Goal: Task Accomplishment & Management: Complete application form

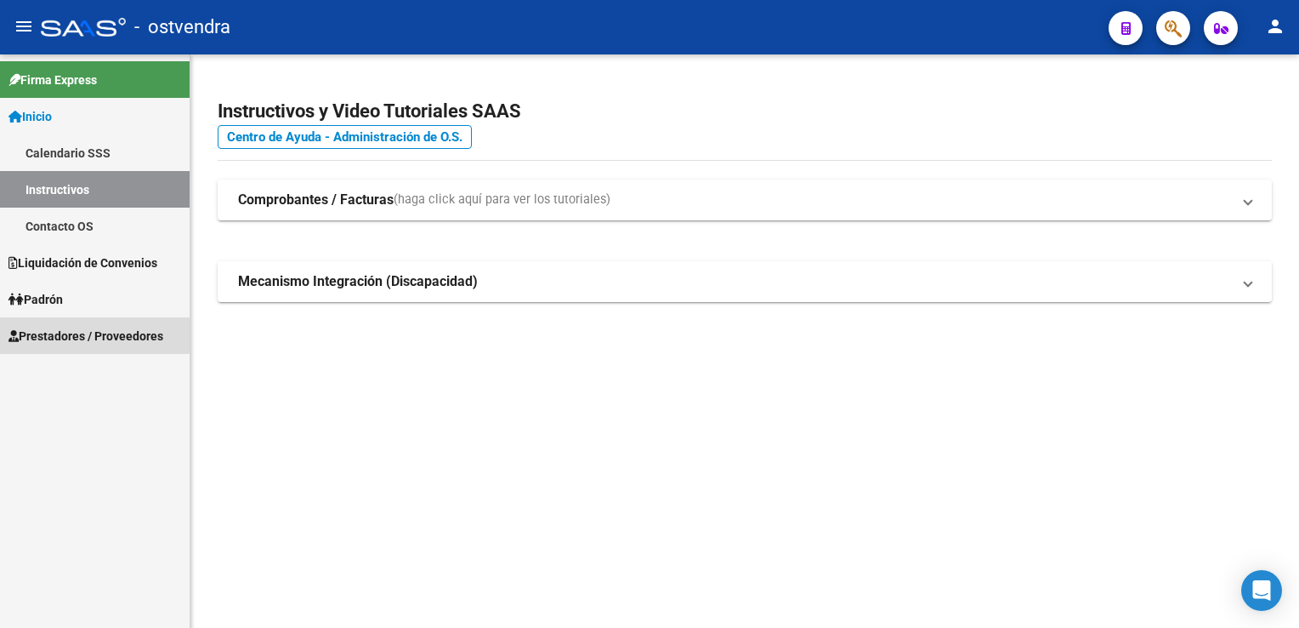
click at [62, 332] on span "Prestadores / Proveedores" at bounding box center [86, 336] width 155 height 19
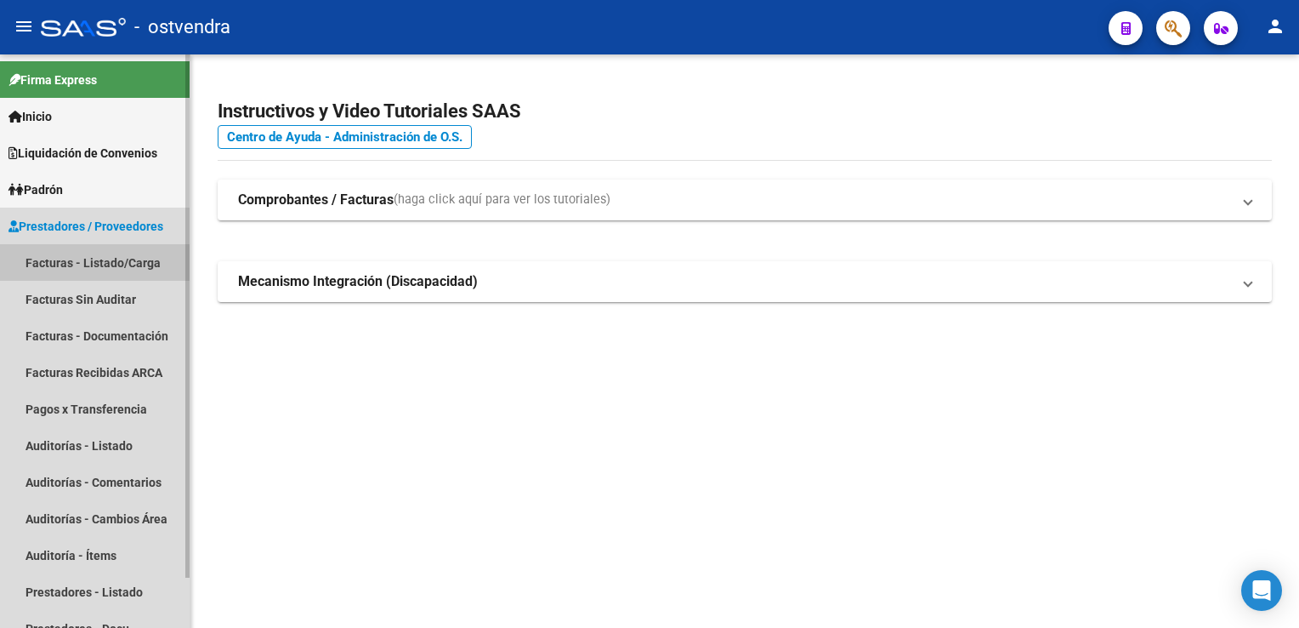
click at [82, 258] on link "Facturas - Listado/Carga" at bounding box center [95, 262] width 190 height 37
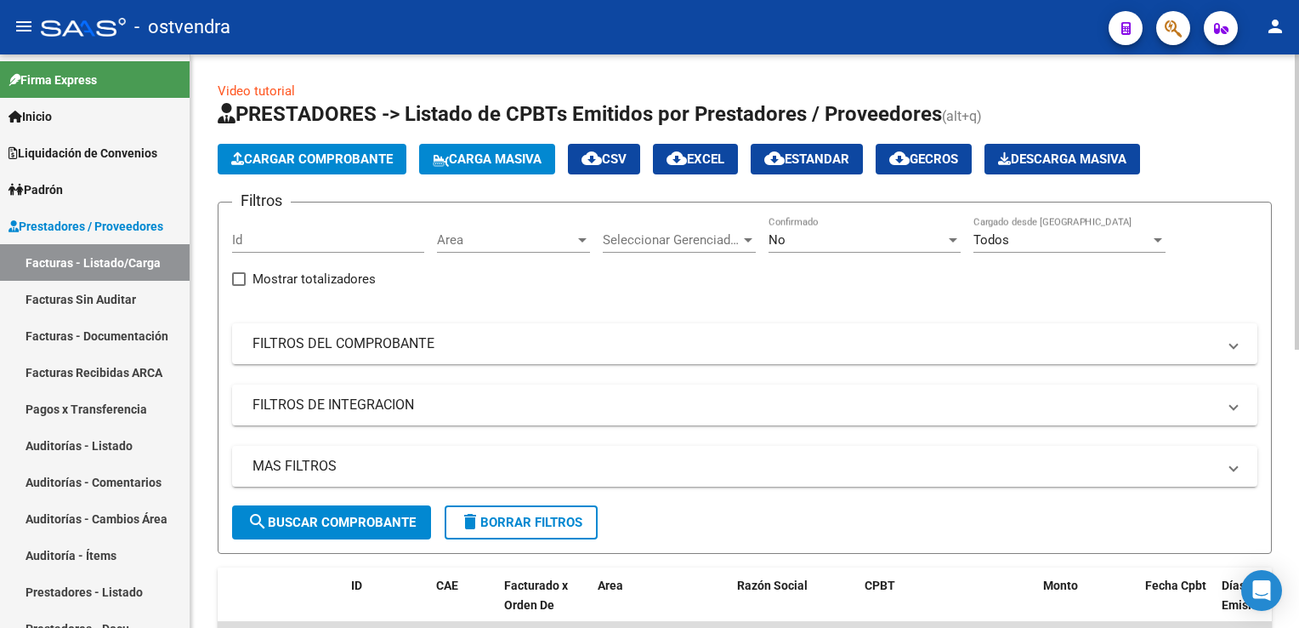
click at [352, 156] on span "Cargar Comprobante" at bounding box center [312, 158] width 162 height 15
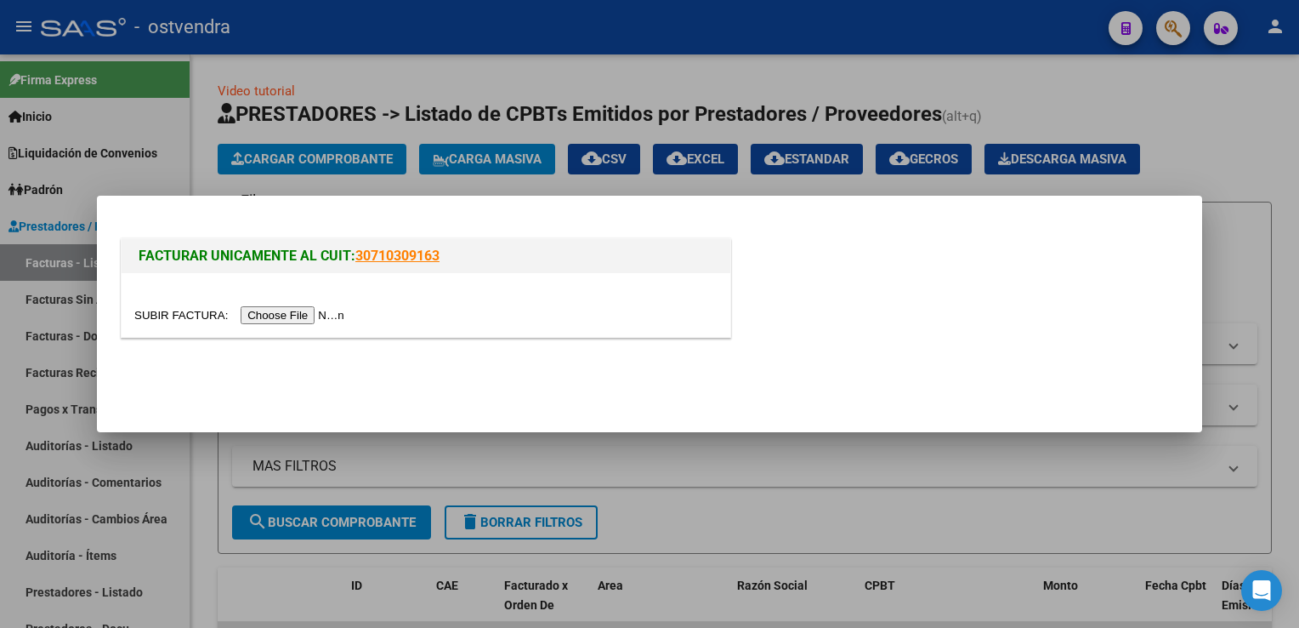
click at [293, 315] on input "file" at bounding box center [241, 315] width 215 height 18
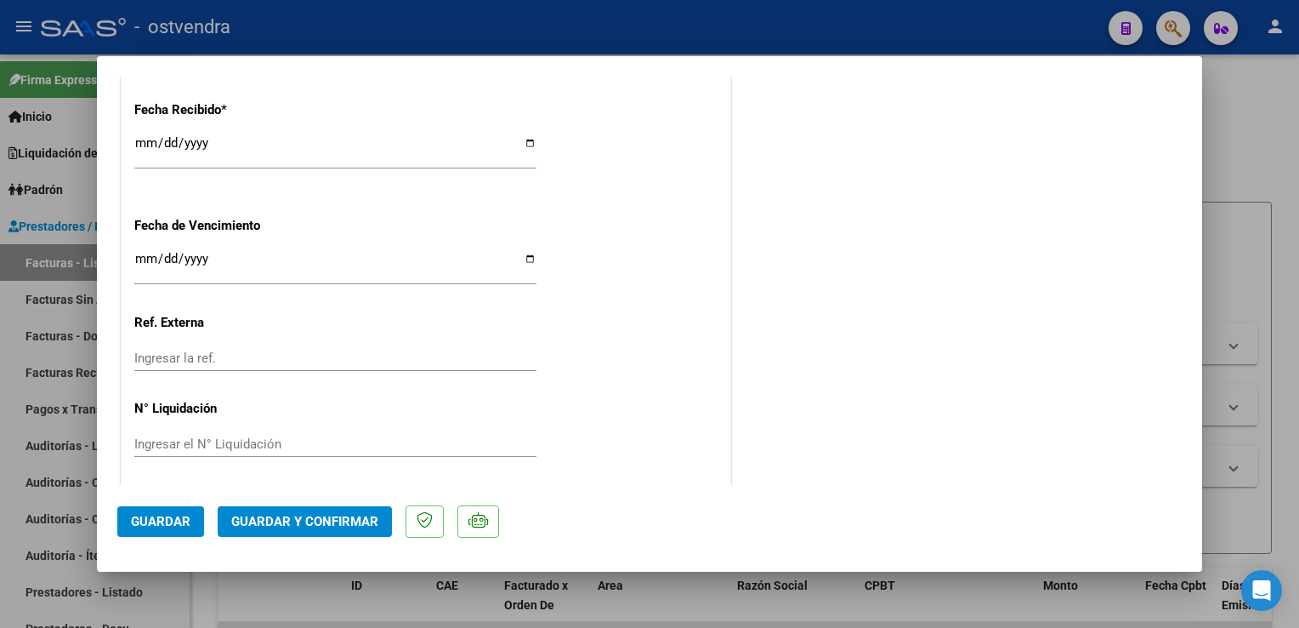
scroll to position [1133, 0]
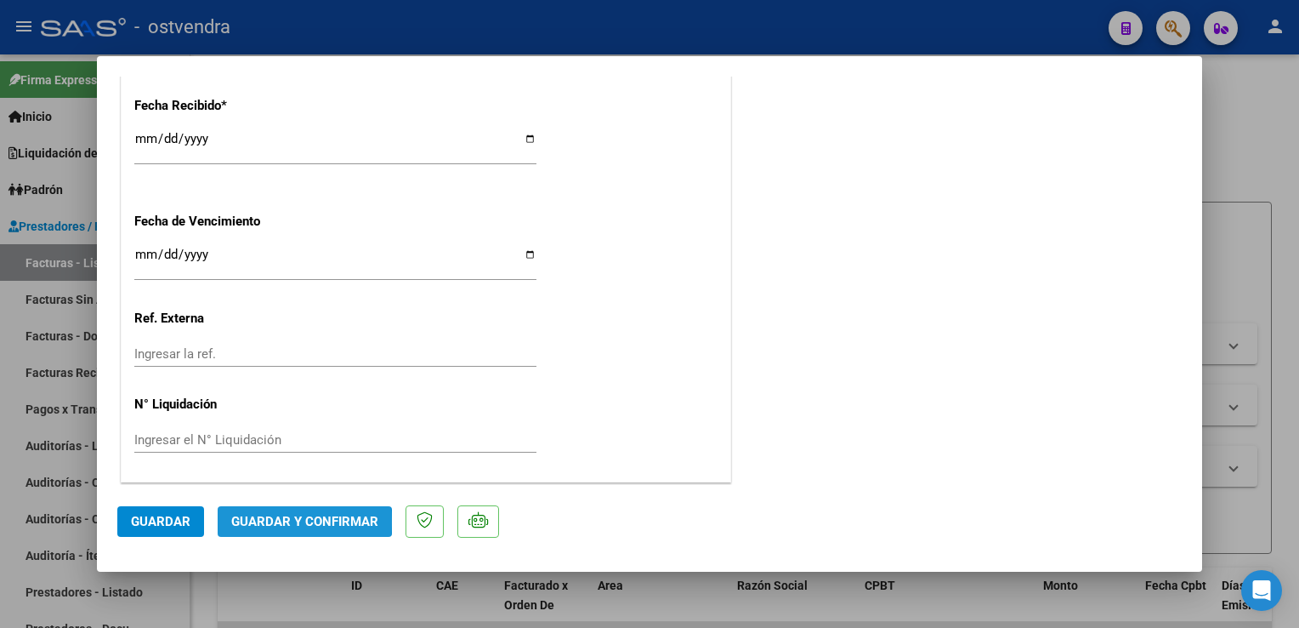
click at [291, 520] on span "Guardar y Confirmar" at bounding box center [304, 521] width 147 height 15
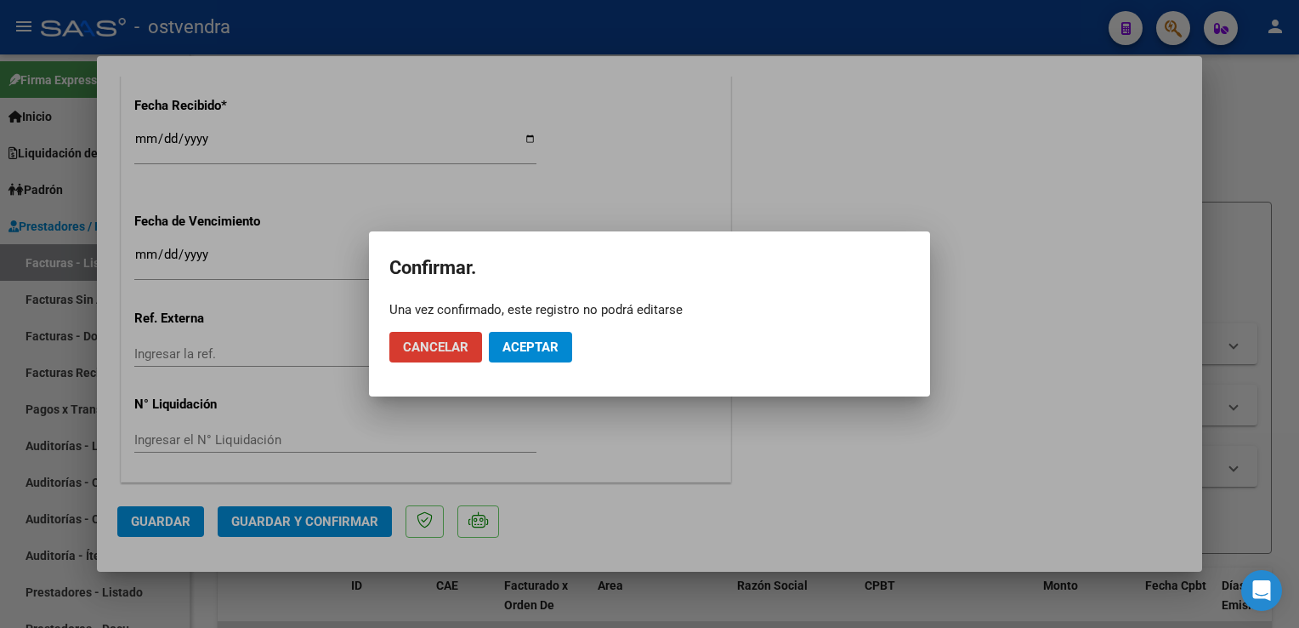
click at [529, 344] on span "Aceptar" at bounding box center [531, 346] width 56 height 15
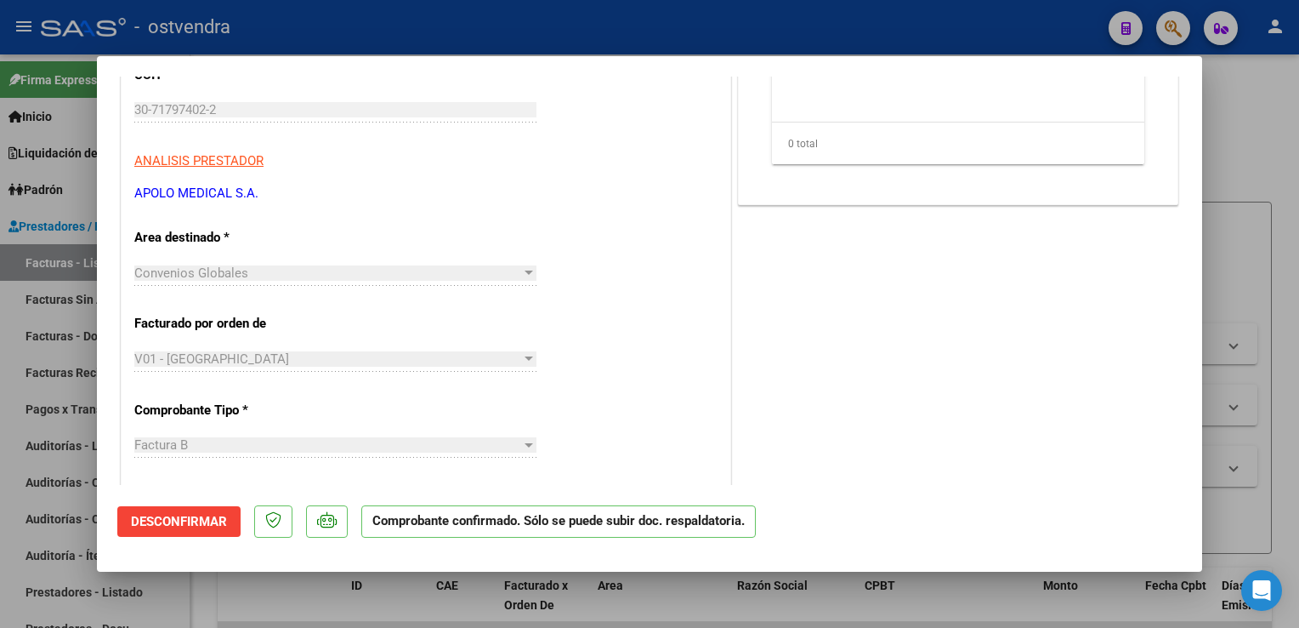
scroll to position [0, 0]
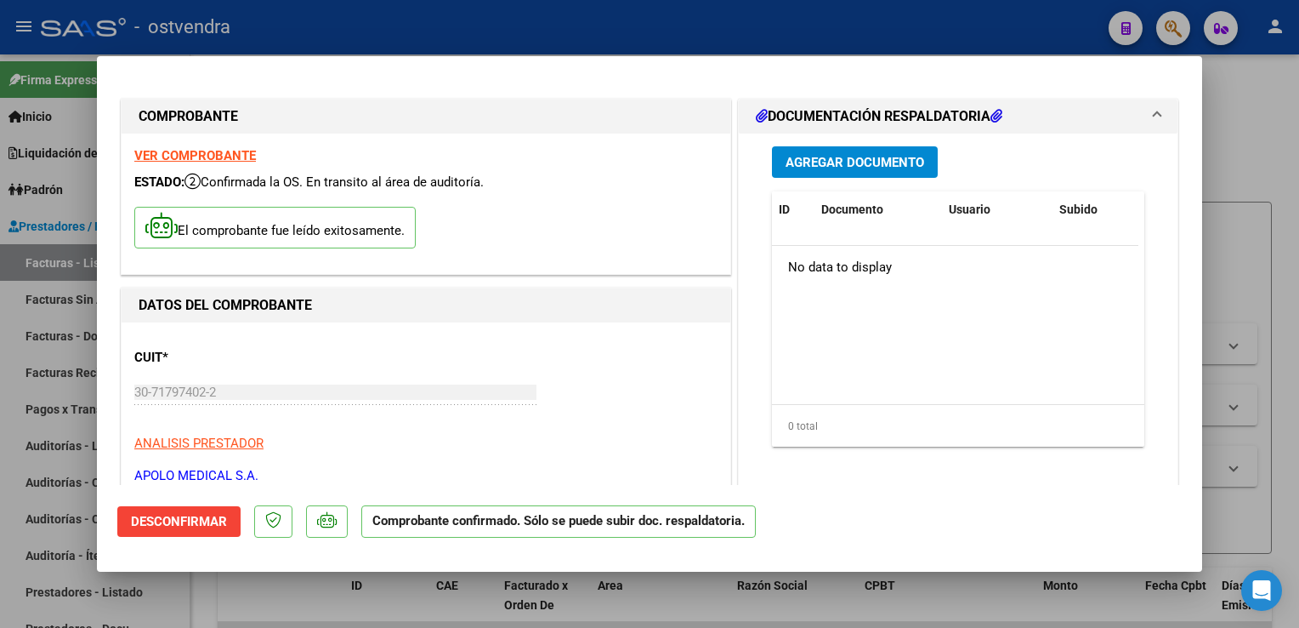
click at [1267, 162] on div at bounding box center [649, 314] width 1299 height 628
type input "$ 0,00"
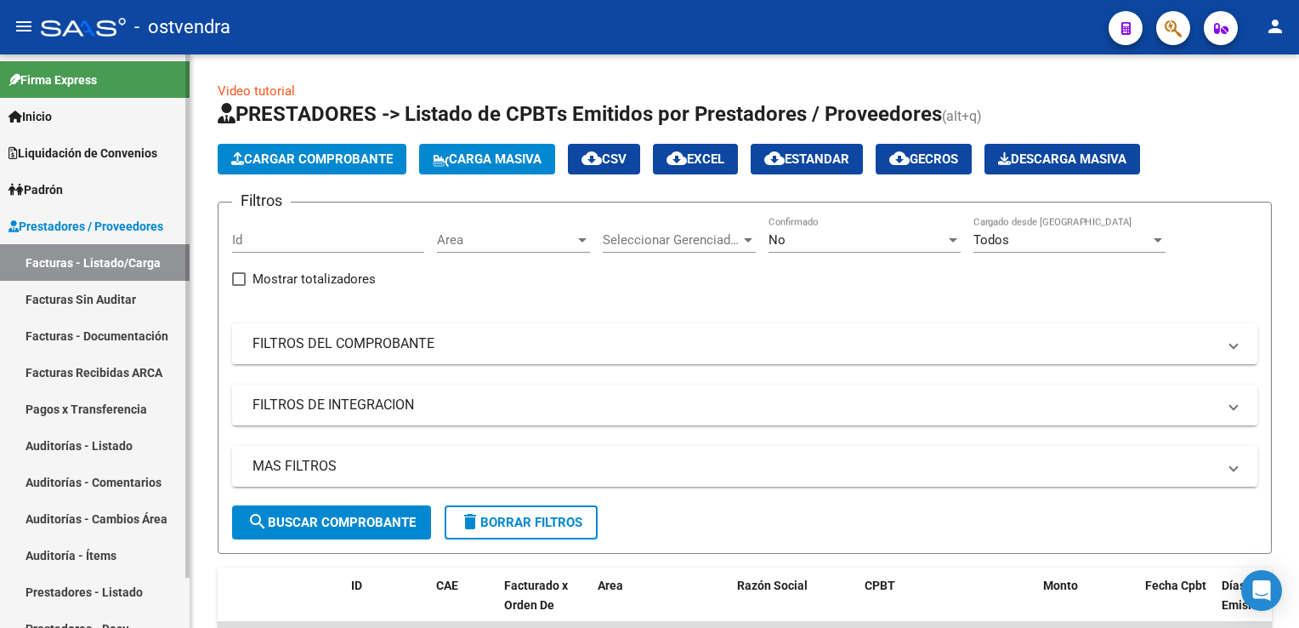
click at [77, 224] on span "Prestadores / Proveedores" at bounding box center [86, 226] width 155 height 19
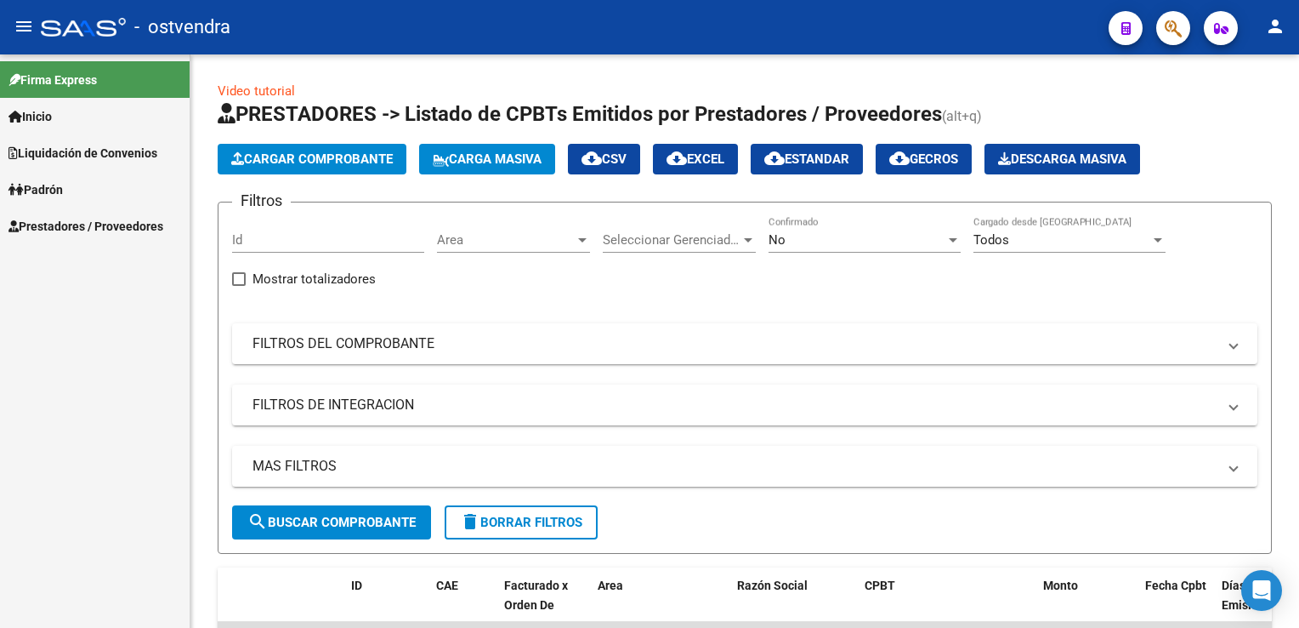
click at [77, 223] on span "Prestadores / Proveedores" at bounding box center [86, 226] width 155 height 19
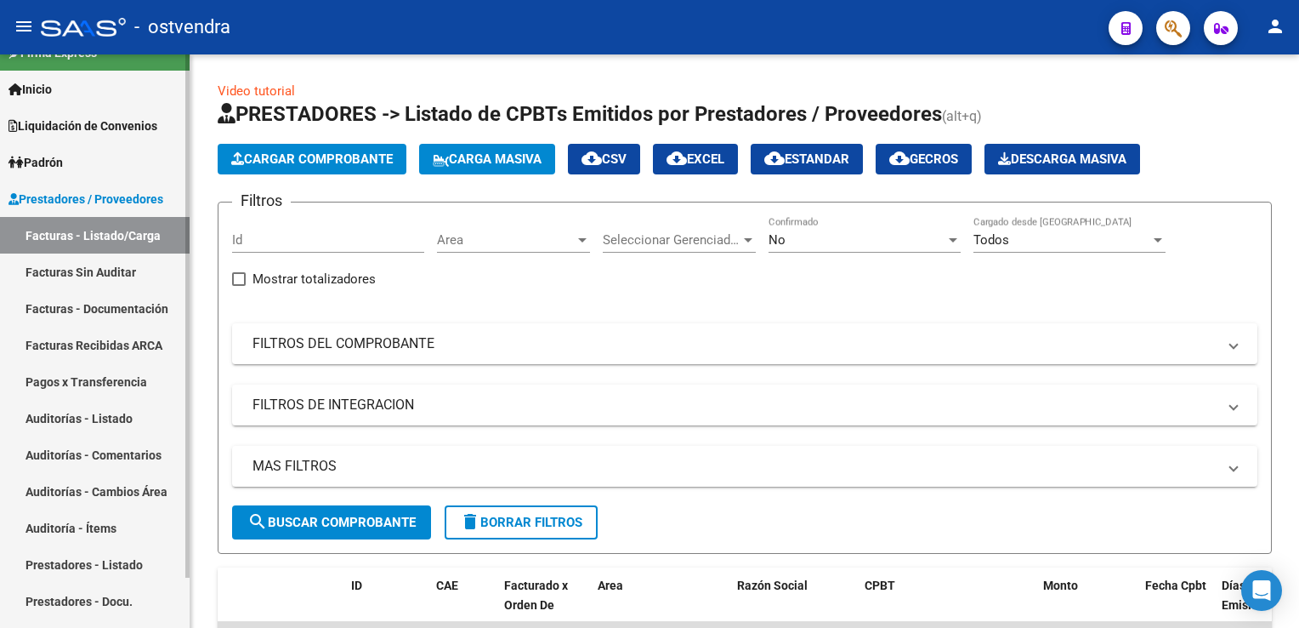
scroll to position [54, 0]
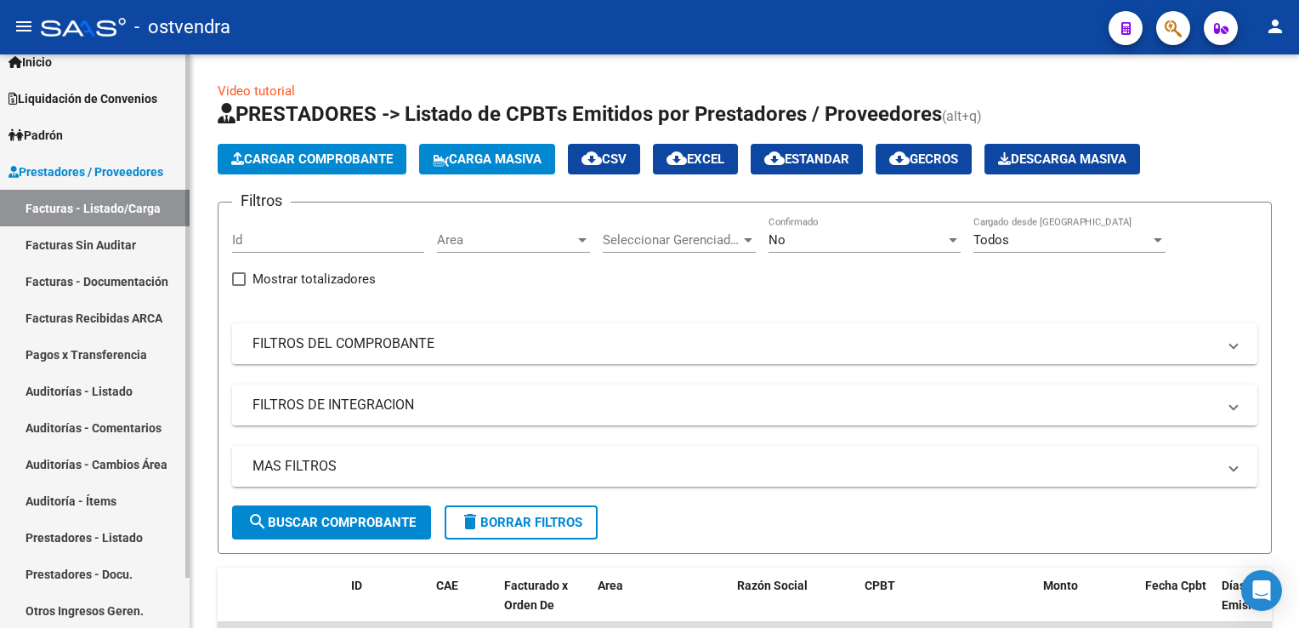
click at [116, 388] on link "Auditorías - Listado" at bounding box center [95, 390] width 190 height 37
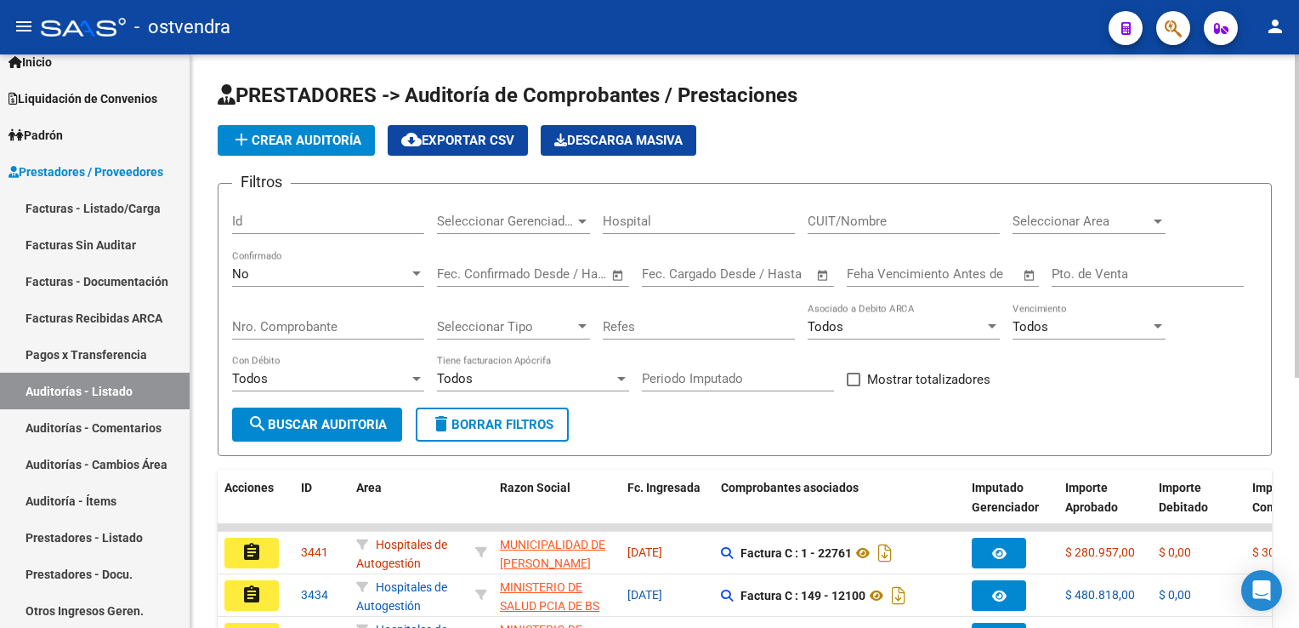
click at [310, 133] on span "add Crear Auditoría" at bounding box center [296, 140] width 130 height 15
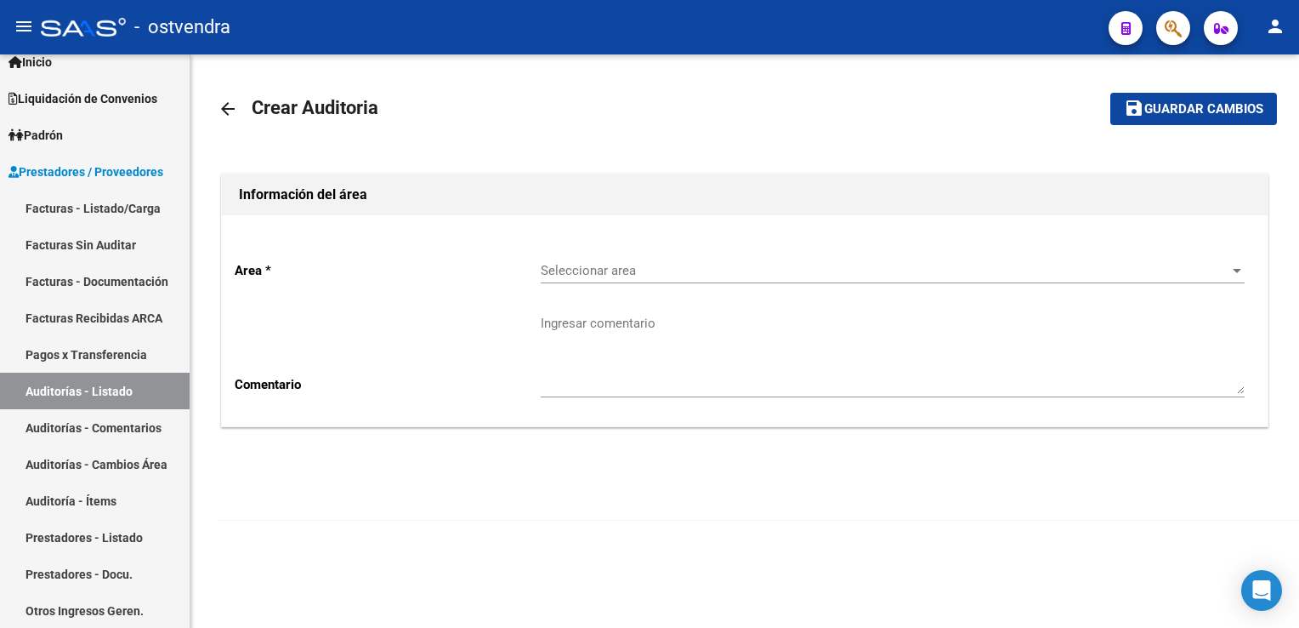
click at [601, 263] on span "Seleccionar area" at bounding box center [885, 270] width 689 height 15
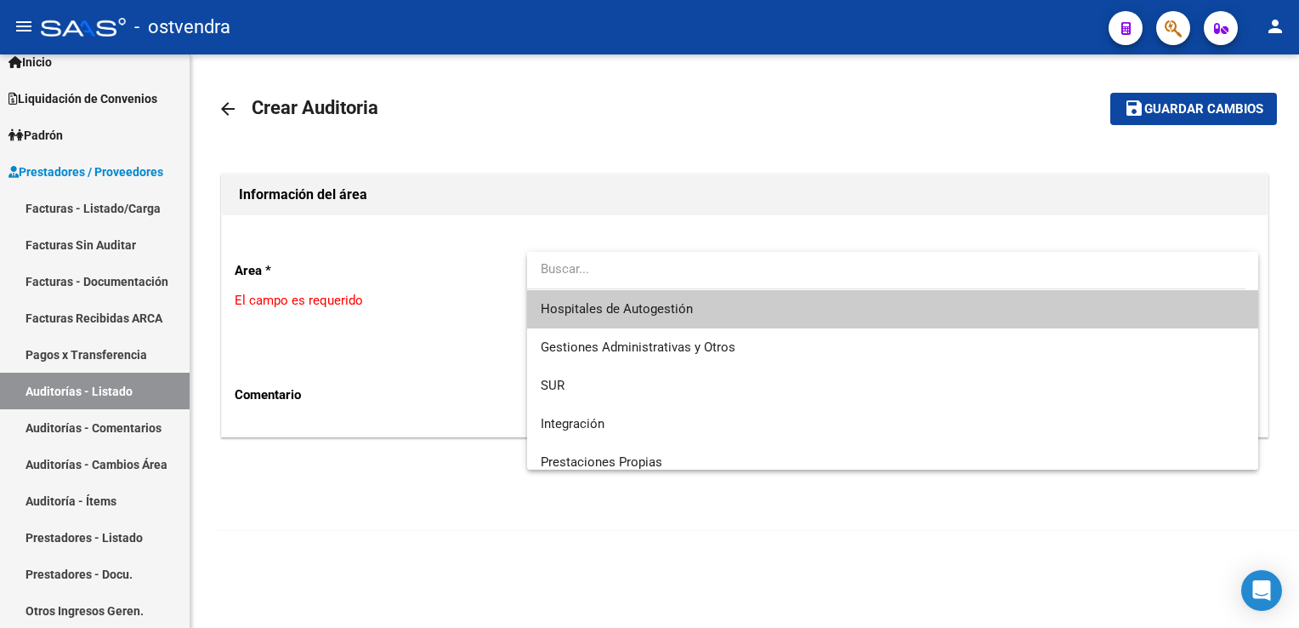
click at [622, 148] on div at bounding box center [649, 314] width 1299 height 628
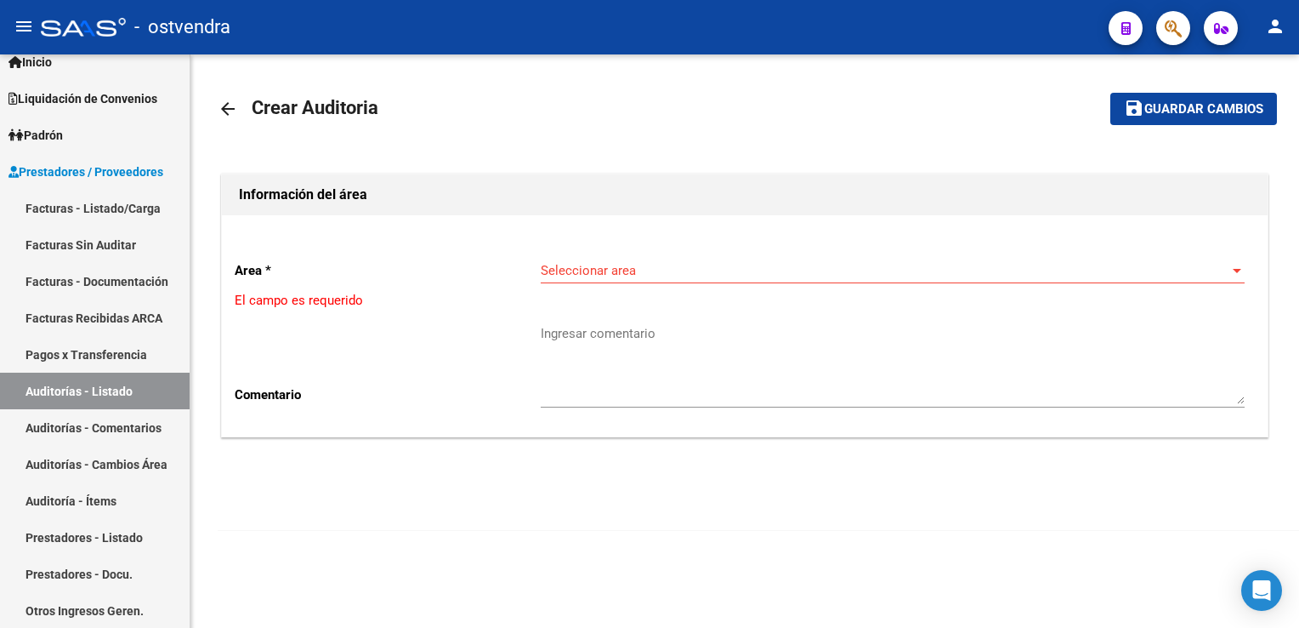
click at [218, 111] on mat-icon "arrow_back" at bounding box center [228, 109] width 20 height 20
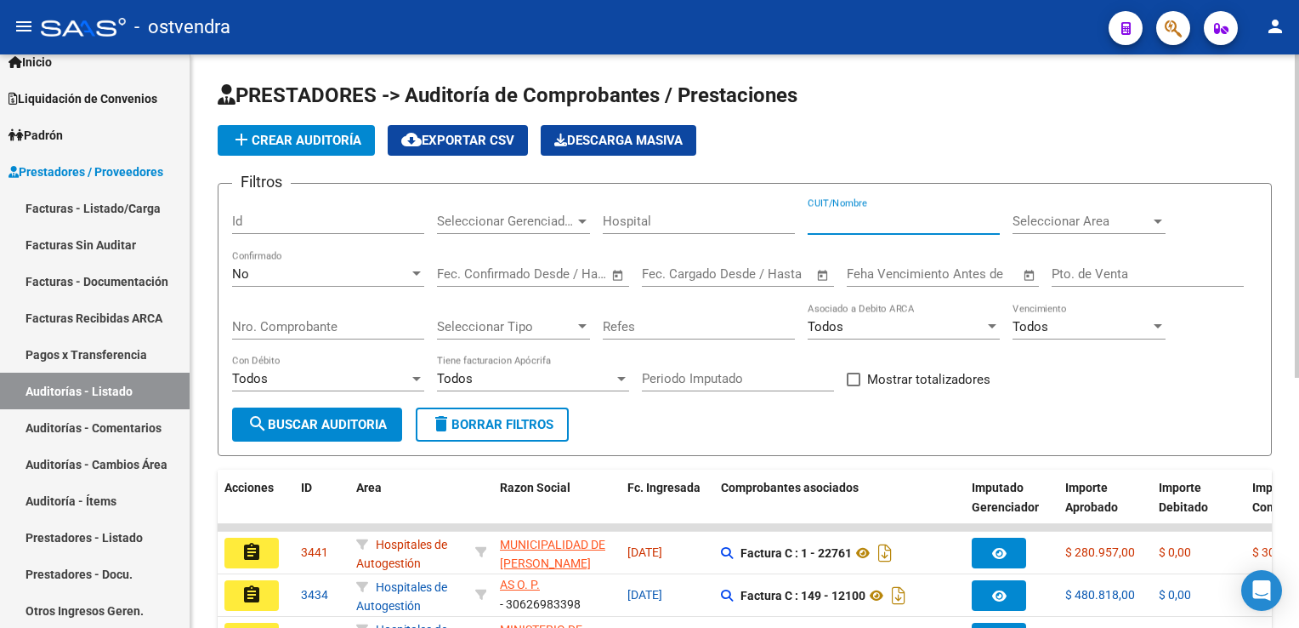
click at [901, 215] on input "CUIT/Nombre" at bounding box center [904, 220] width 192 height 15
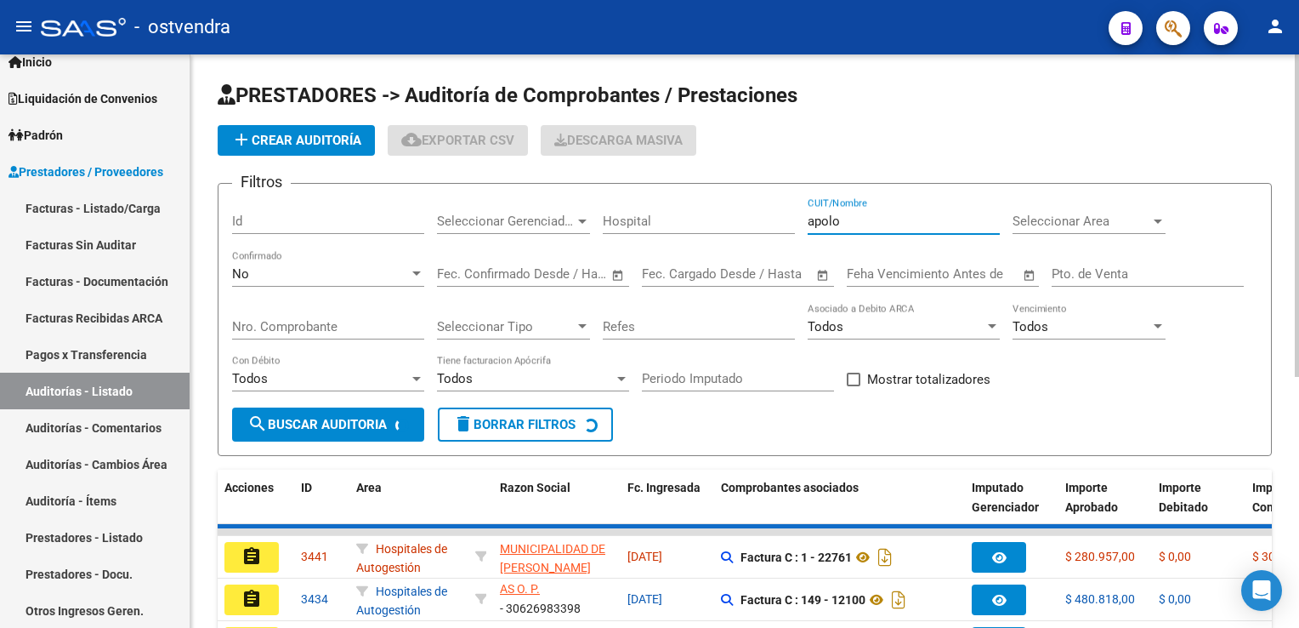
scroll to position [21, 0]
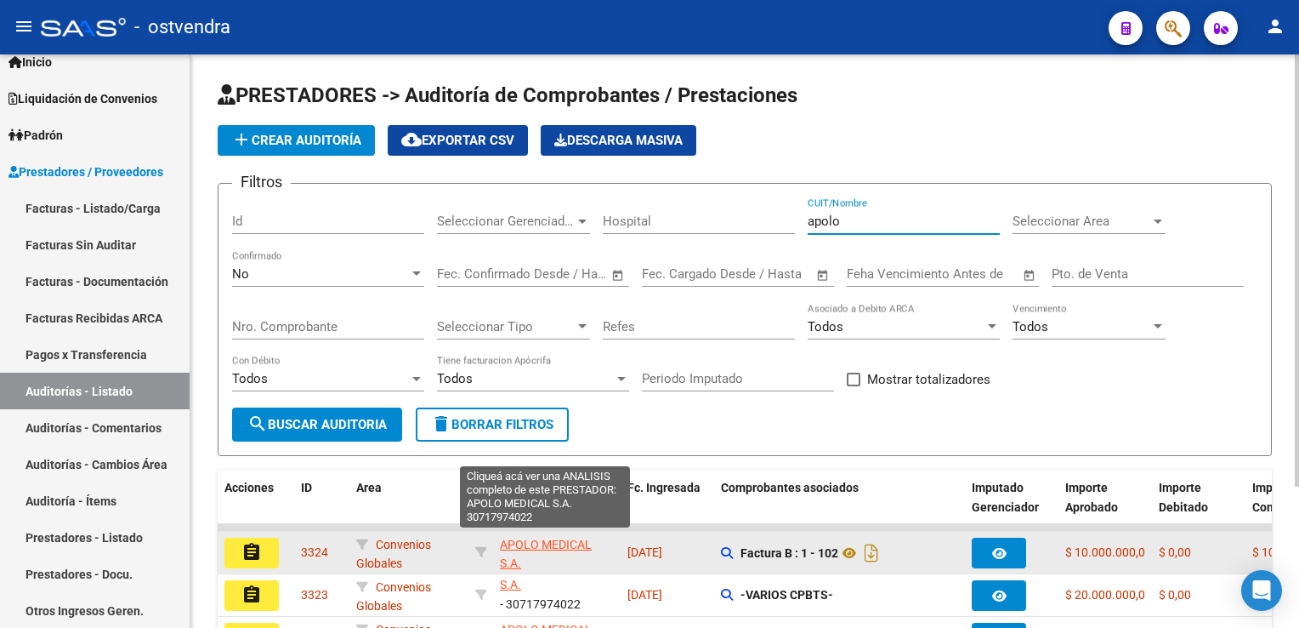
type input "apolo"
click at [541, 541] on span "APOLO MEDICAL S.A." at bounding box center [546, 553] width 92 height 33
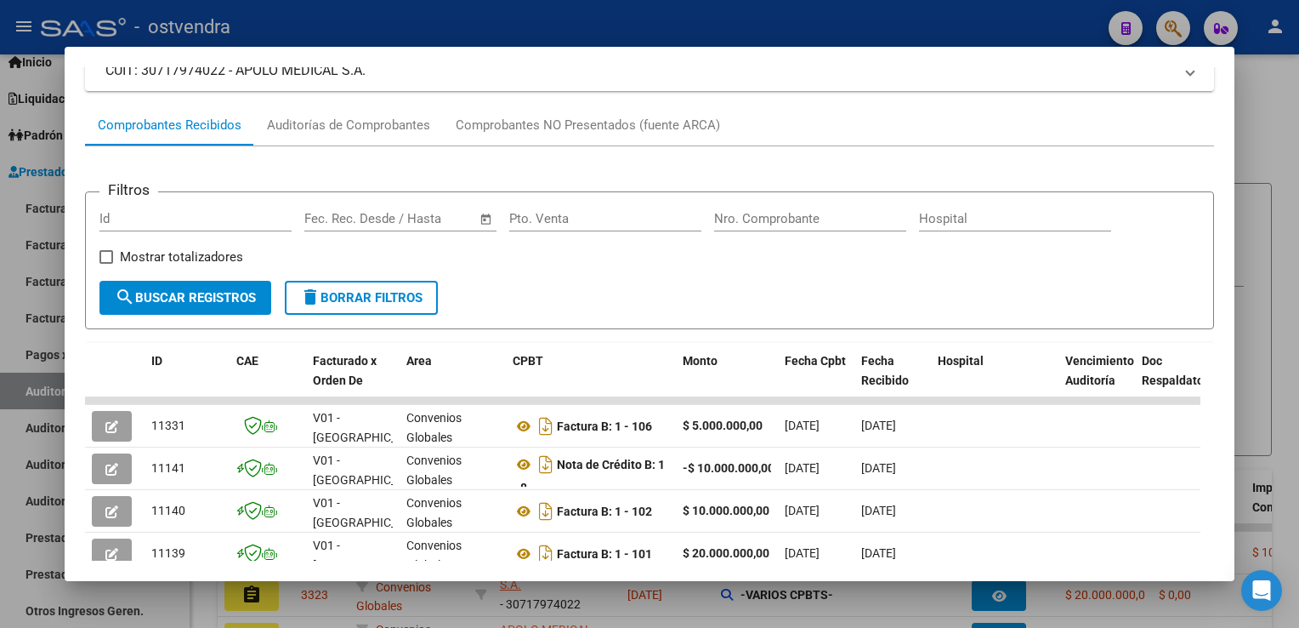
scroll to position [170, 0]
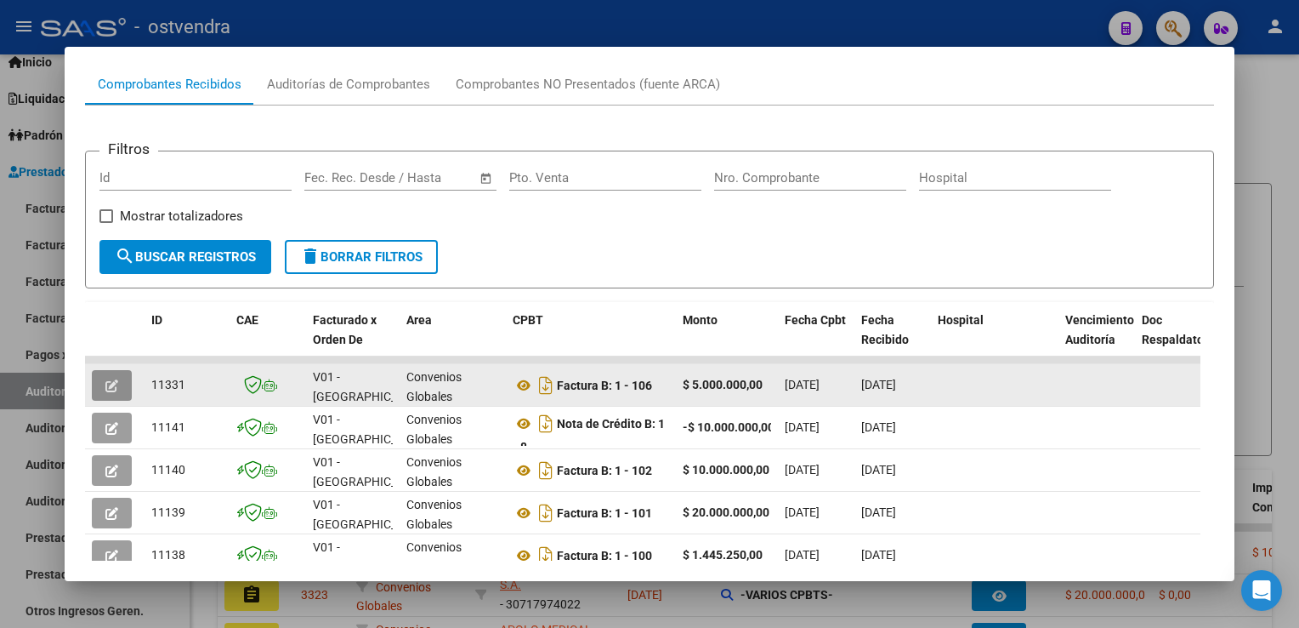
click at [105, 388] on button "button" at bounding box center [112, 385] width 40 height 31
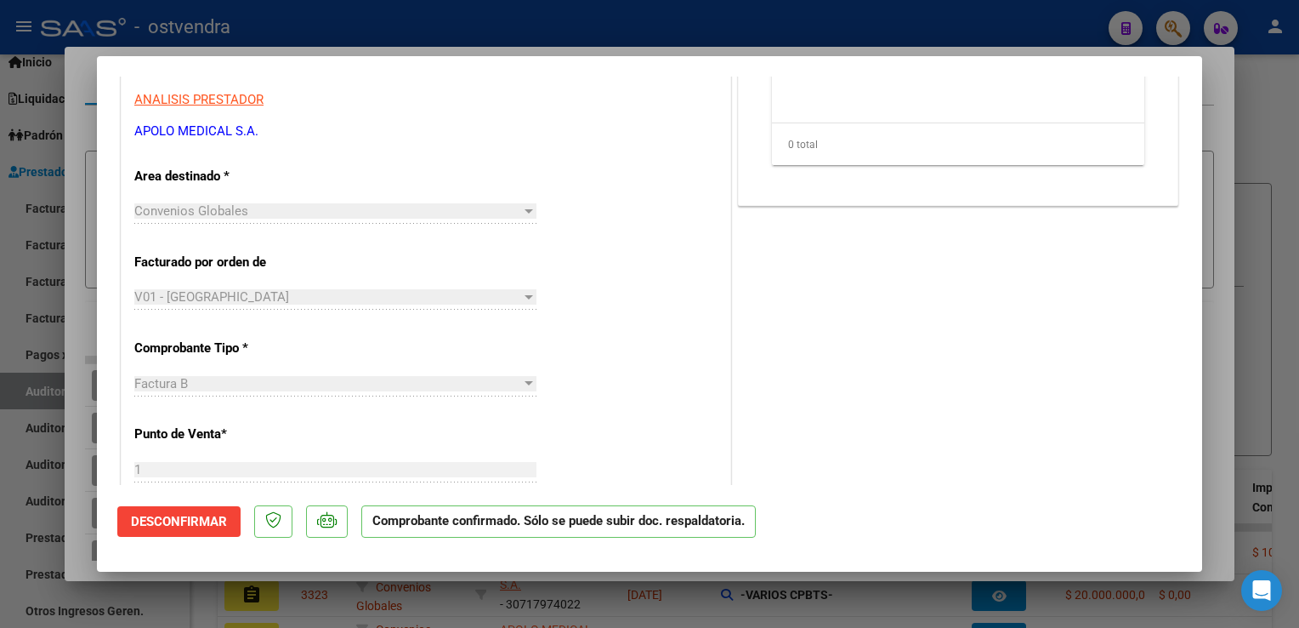
scroll to position [425, 0]
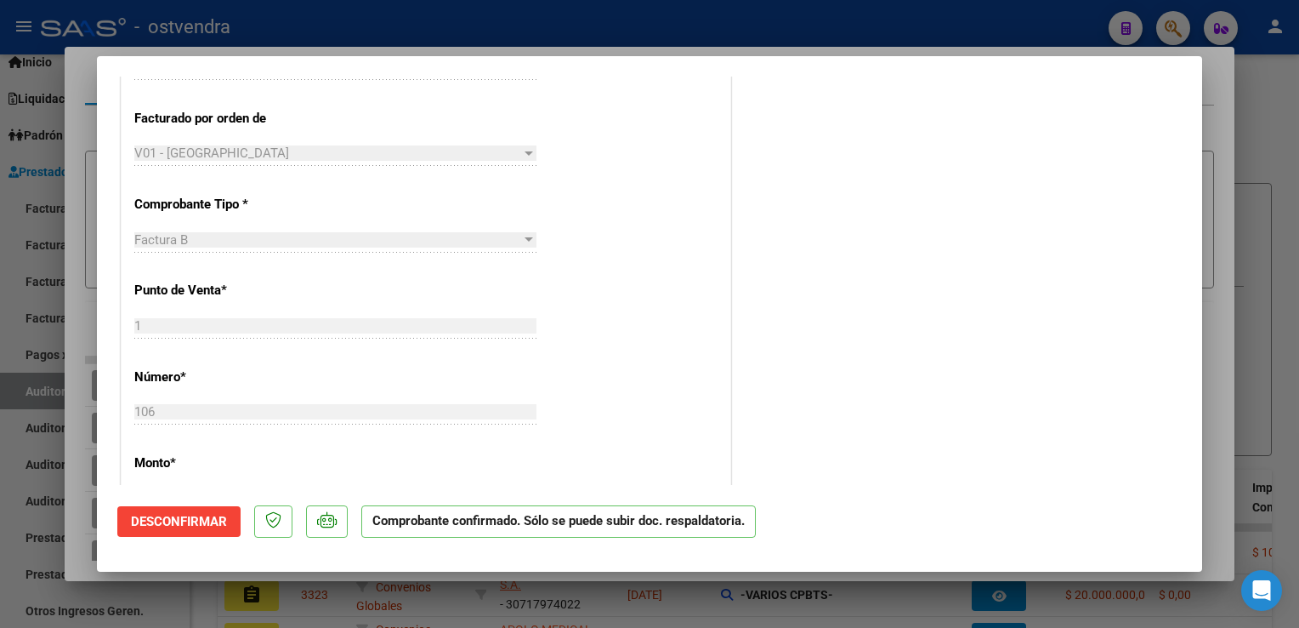
click at [1286, 104] on div at bounding box center [649, 314] width 1299 height 628
type input "$ 0,00"
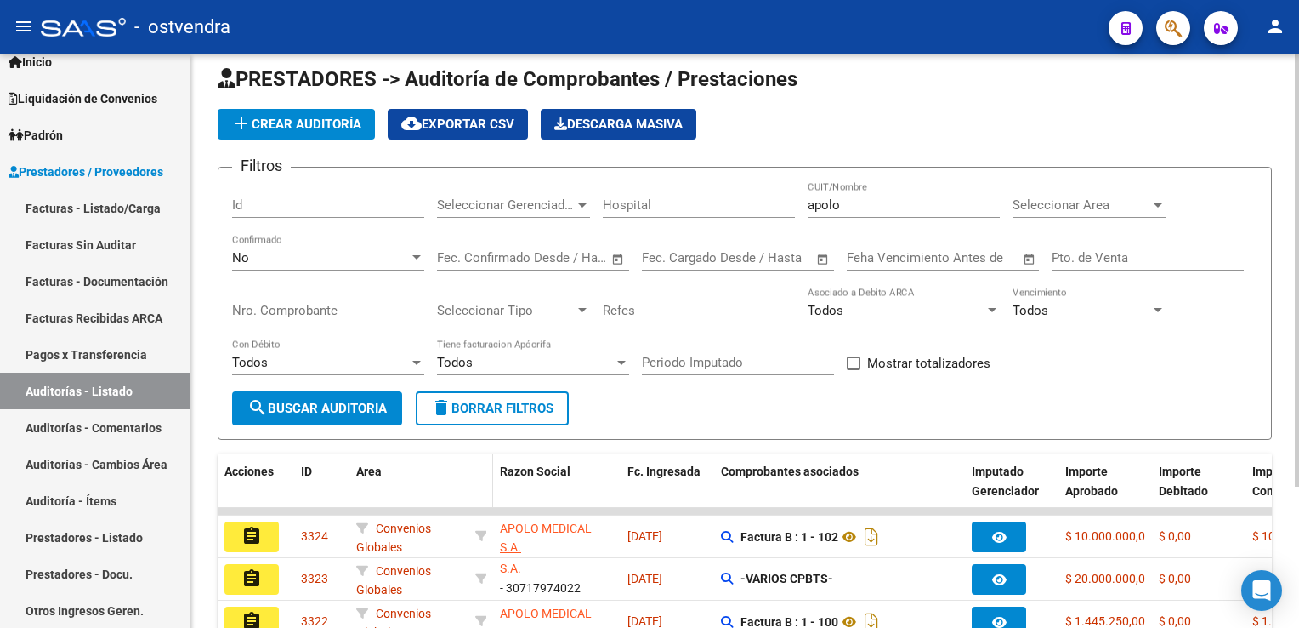
scroll to position [0, 0]
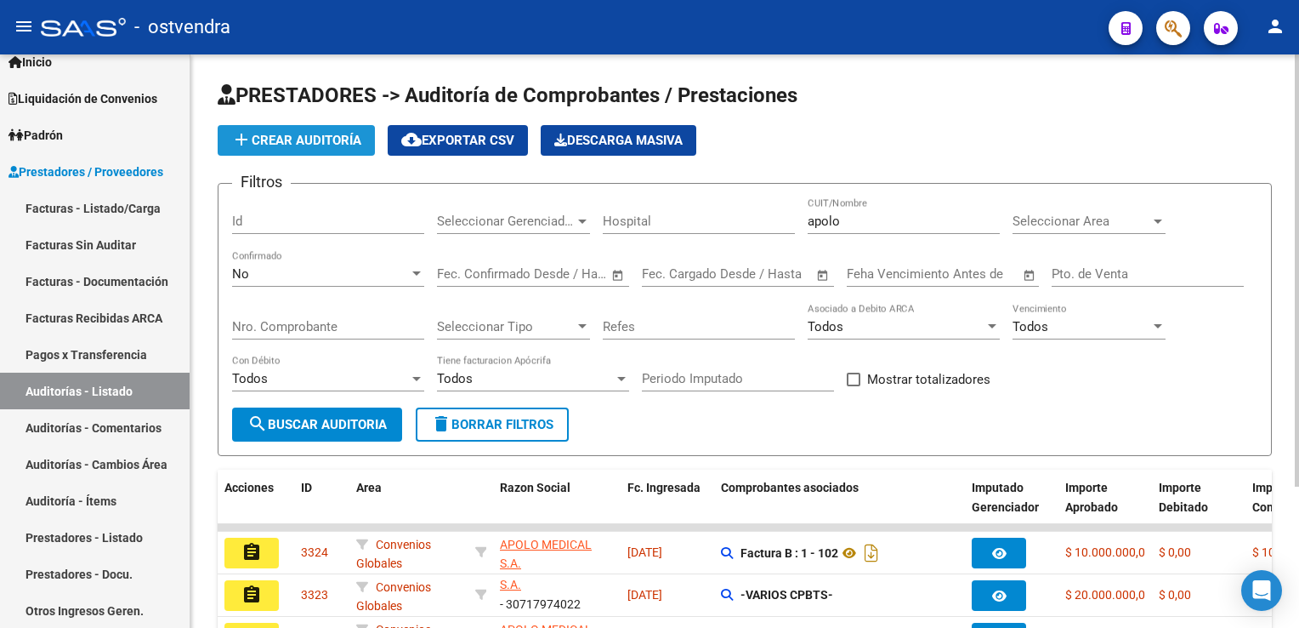
click at [292, 145] on span "add Crear Auditoría" at bounding box center [296, 140] width 130 height 15
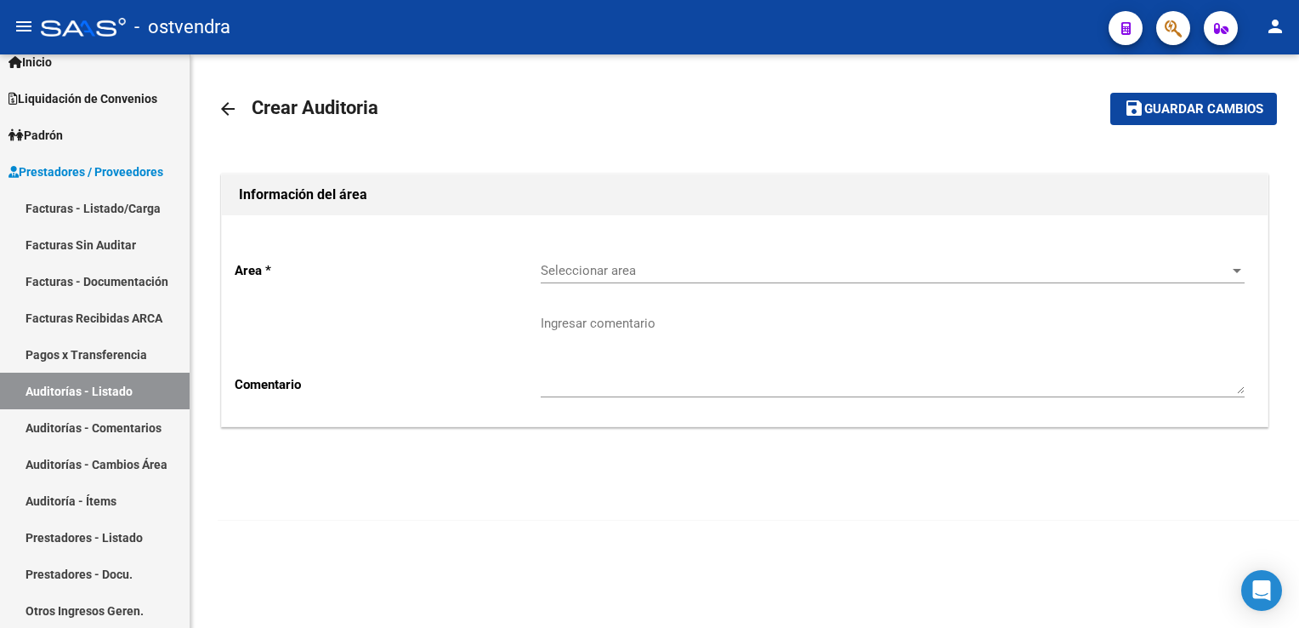
click at [605, 270] on span "Seleccionar area" at bounding box center [885, 270] width 689 height 15
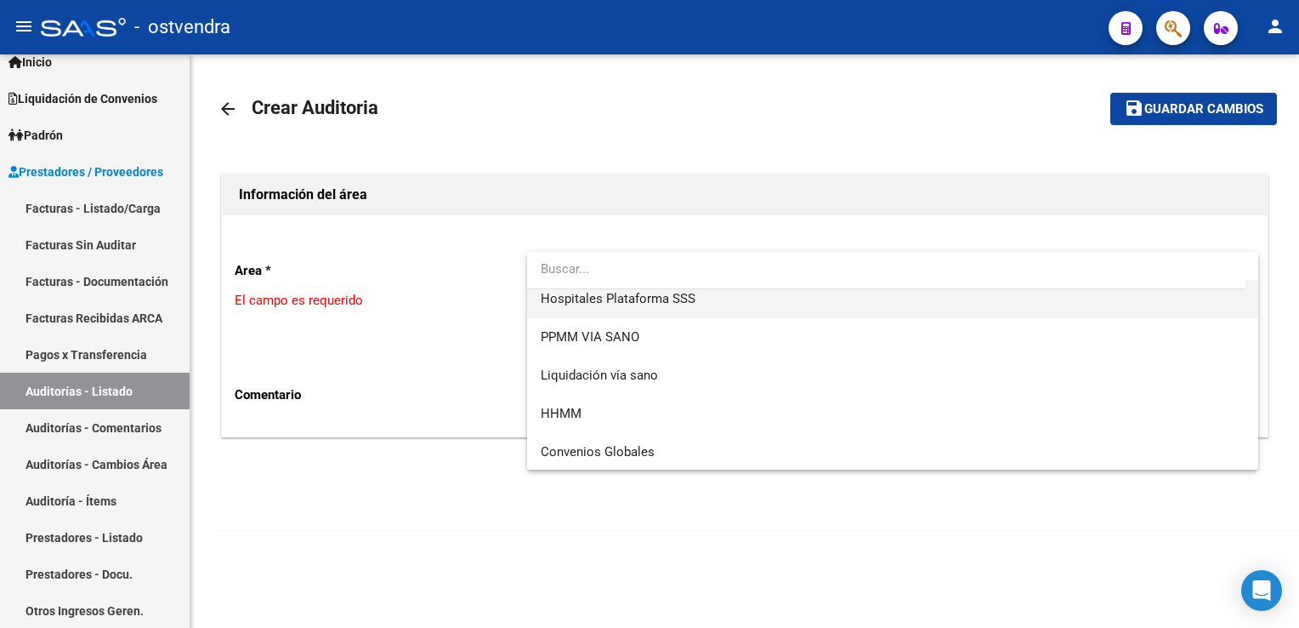
scroll to position [317, 0]
click at [608, 542] on div at bounding box center [649, 314] width 1299 height 628
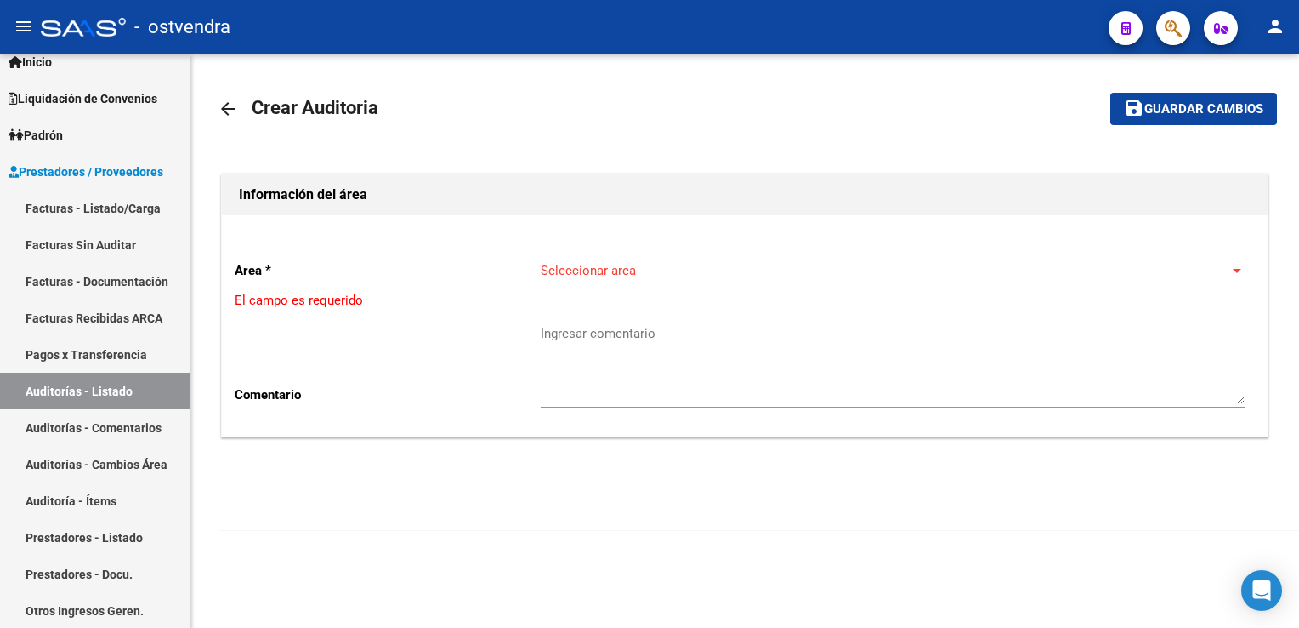
click at [224, 111] on mat-icon "arrow_back" at bounding box center [228, 109] width 20 height 20
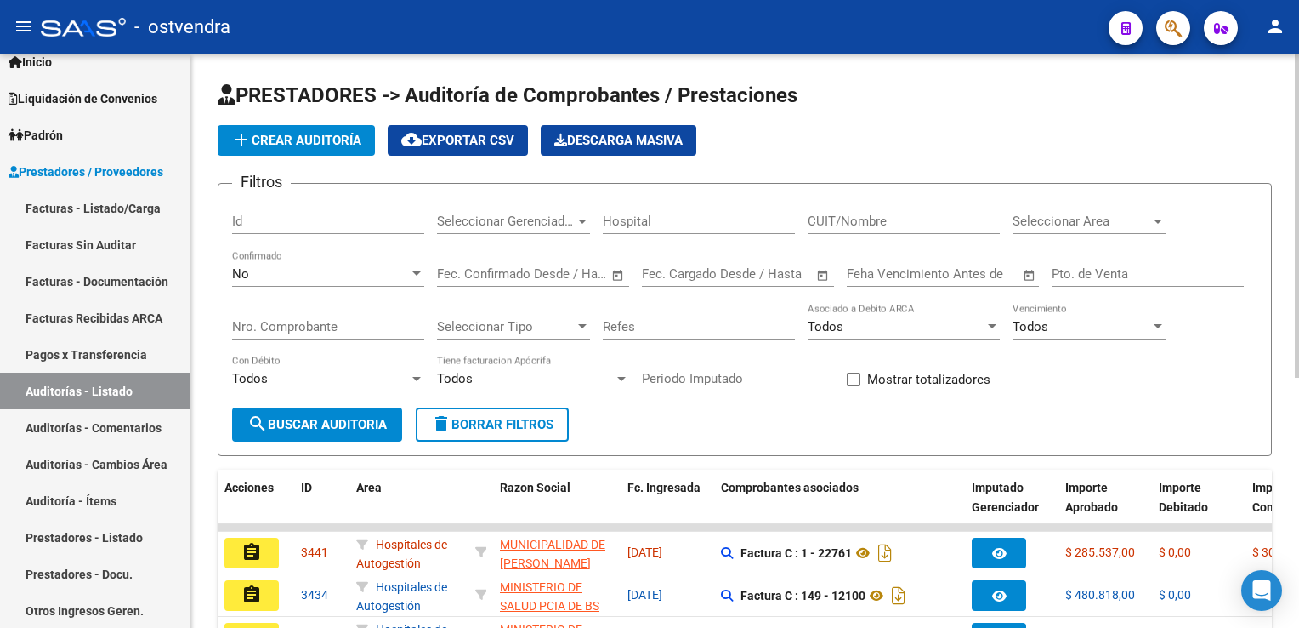
click at [320, 142] on span "add Crear Auditoría" at bounding box center [296, 140] width 130 height 15
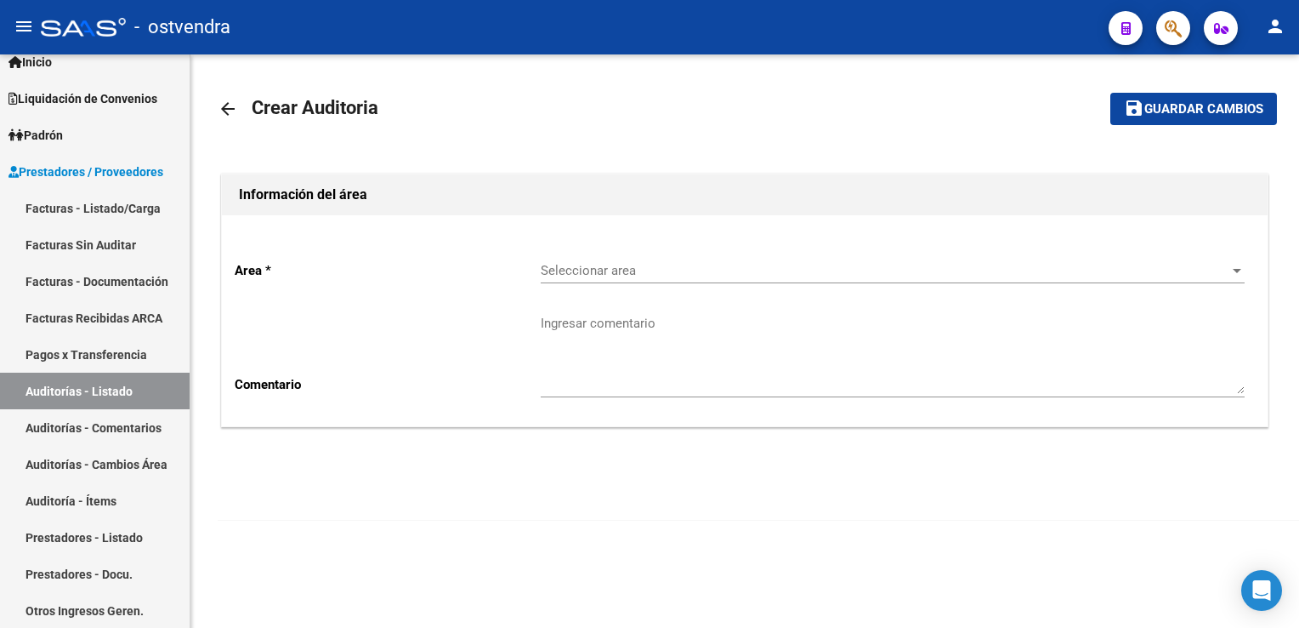
click at [710, 271] on span "Seleccionar area" at bounding box center [885, 270] width 689 height 15
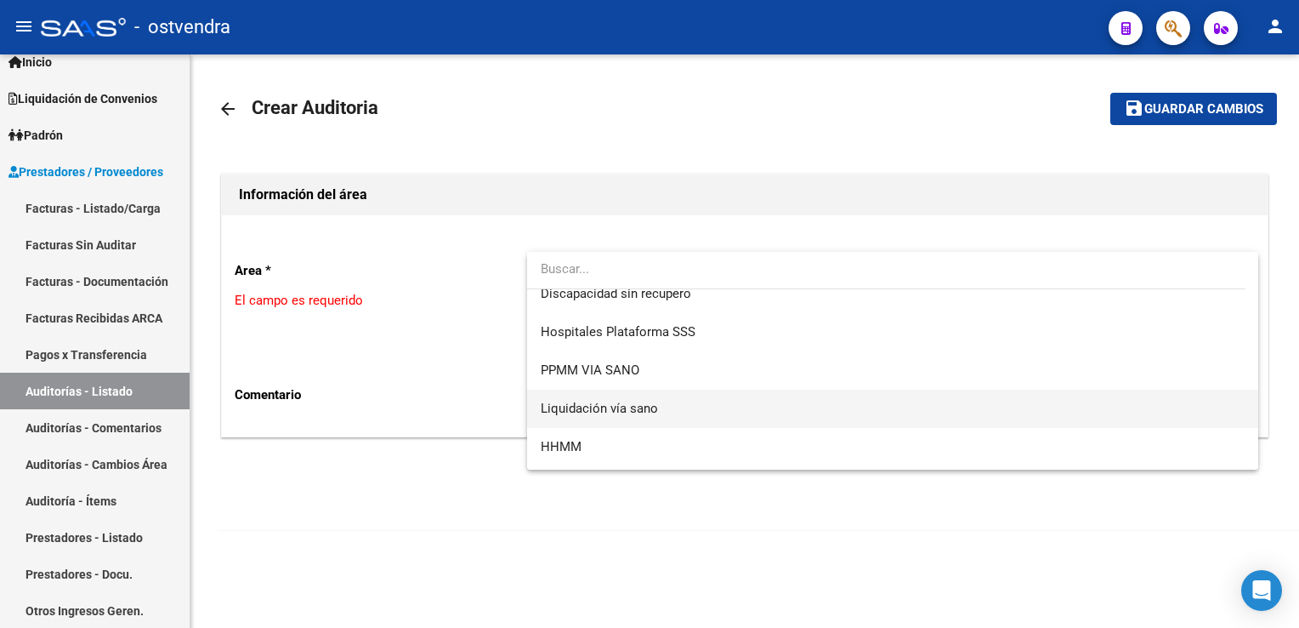
scroll to position [317, 0]
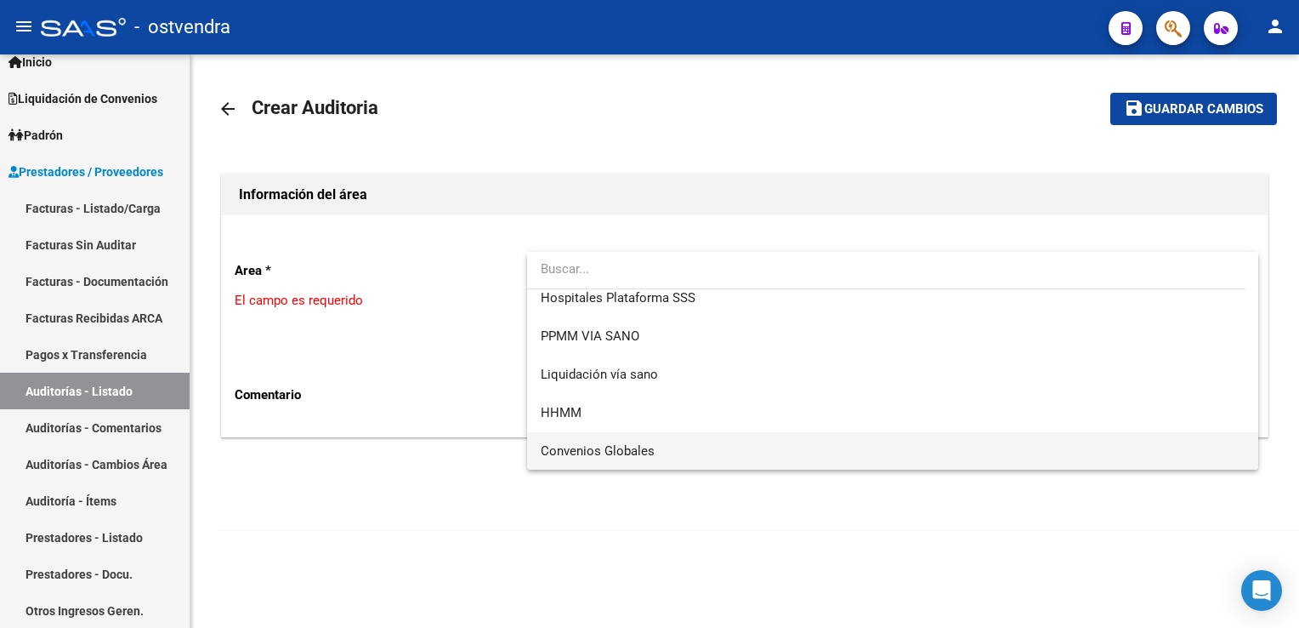
click at [655, 443] on span "Convenios Globales" at bounding box center [893, 451] width 704 height 38
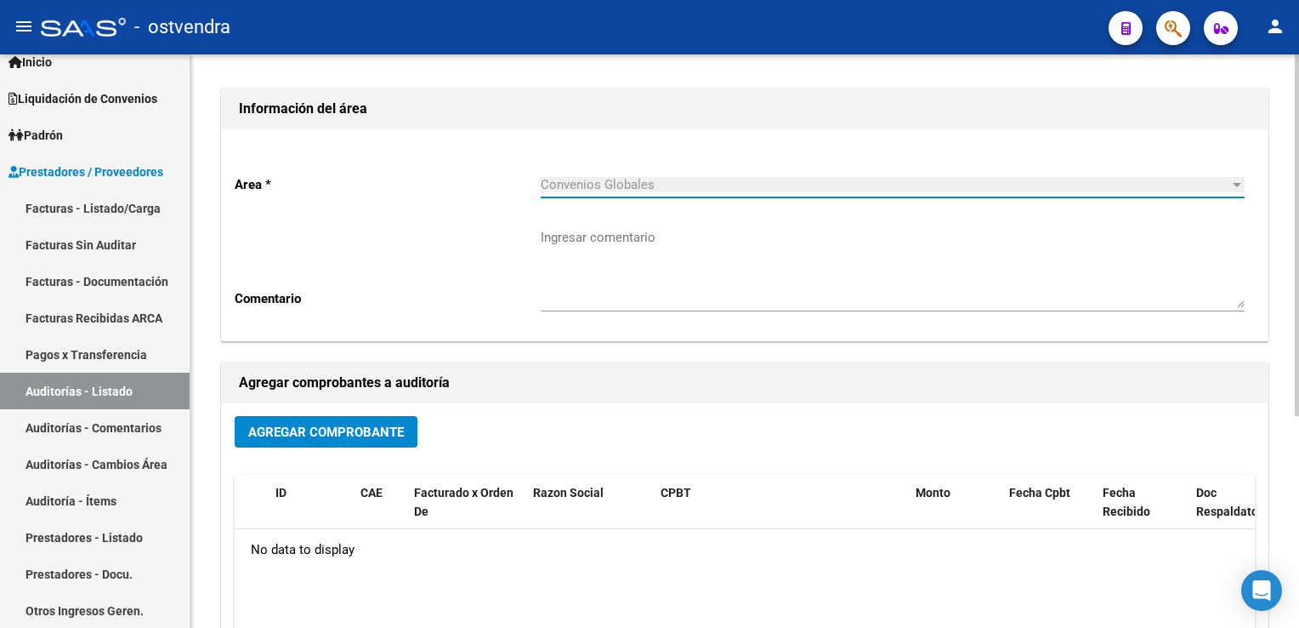
scroll to position [85, 0]
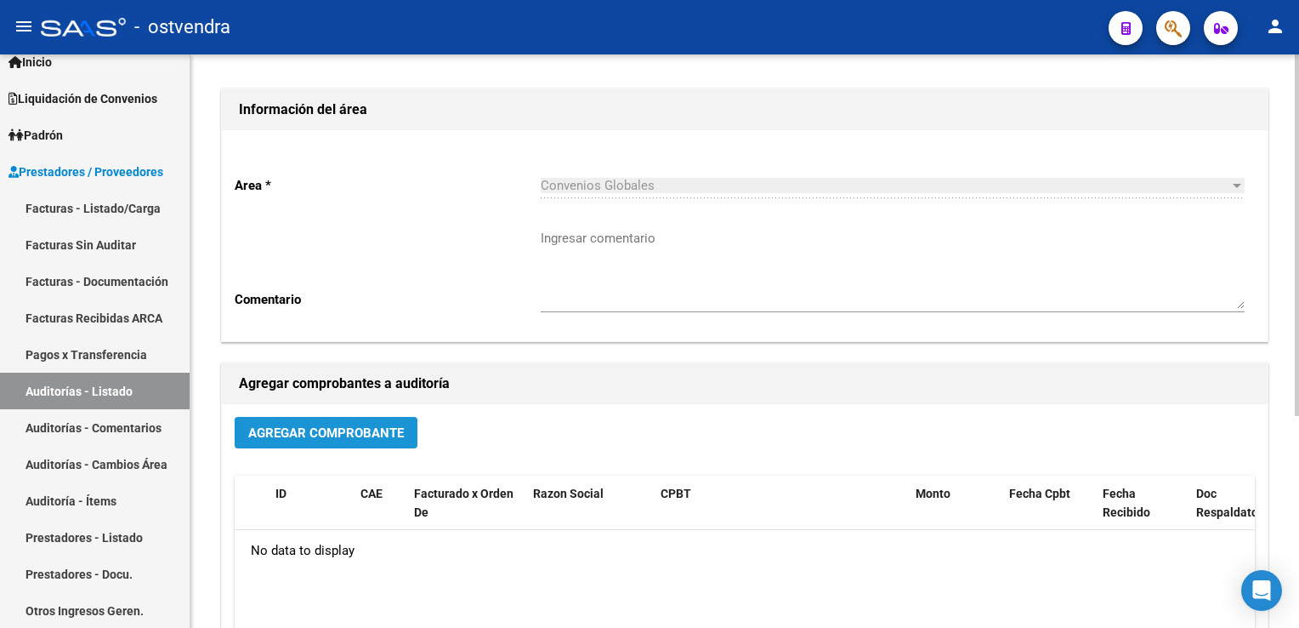
click at [352, 435] on span "Agregar Comprobante" at bounding box center [326, 432] width 156 height 15
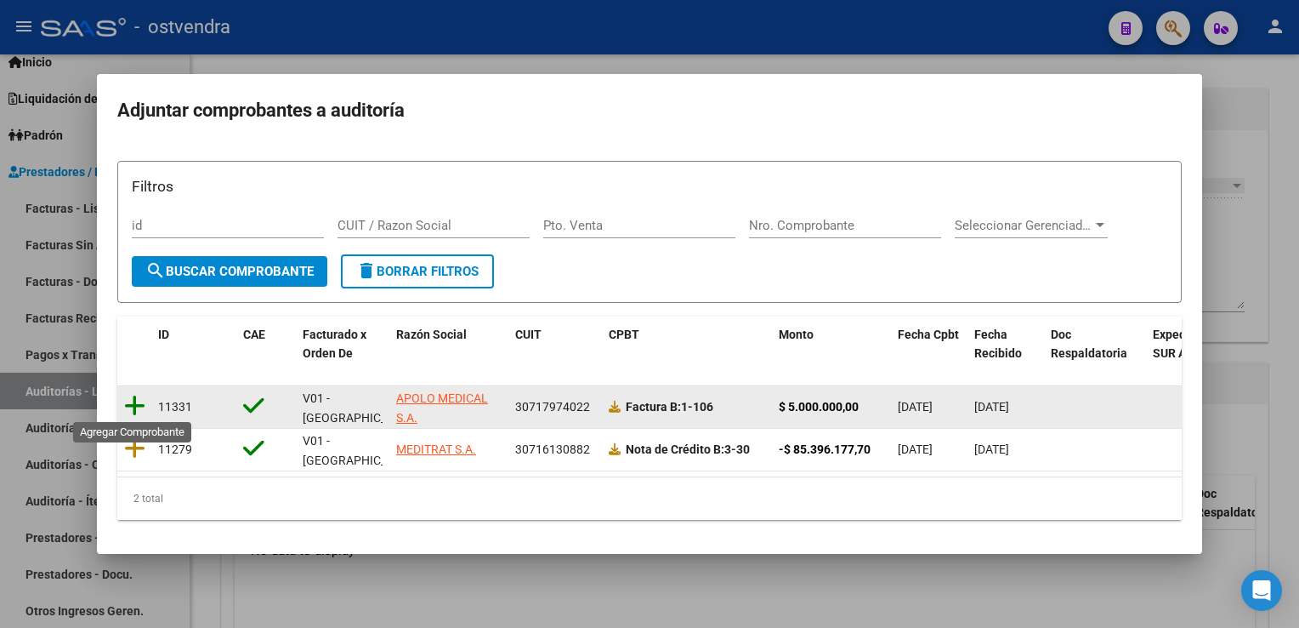
click at [132, 400] on icon at bounding box center [134, 406] width 21 height 24
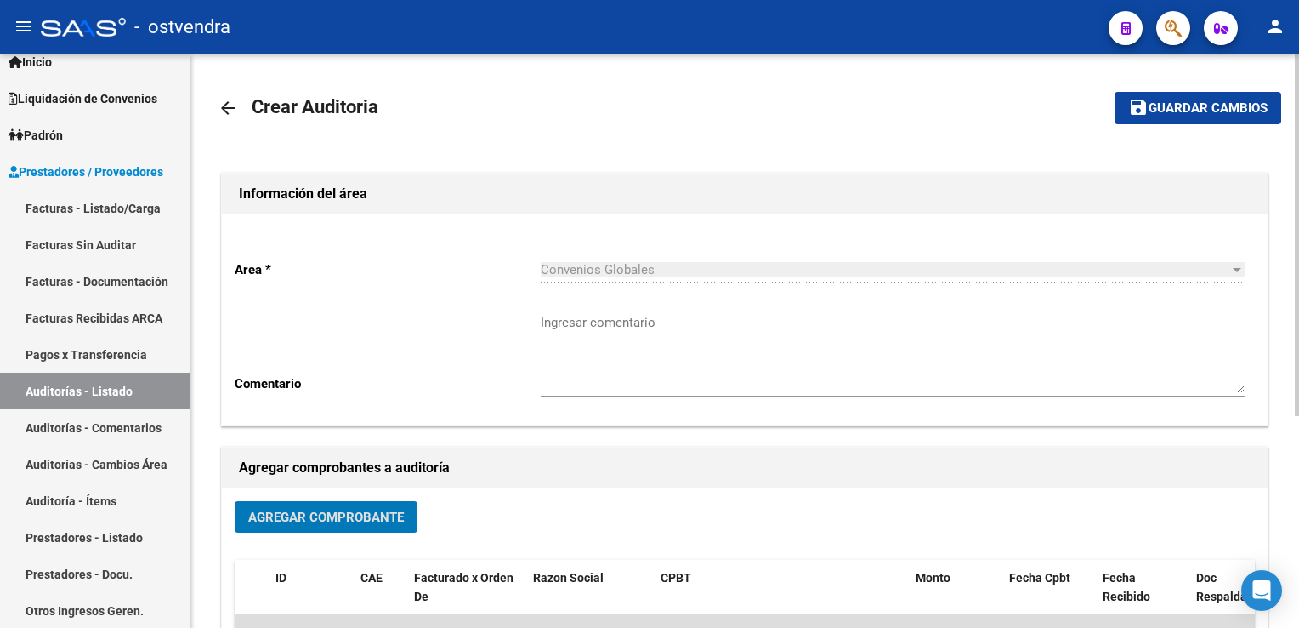
scroll to position [0, 0]
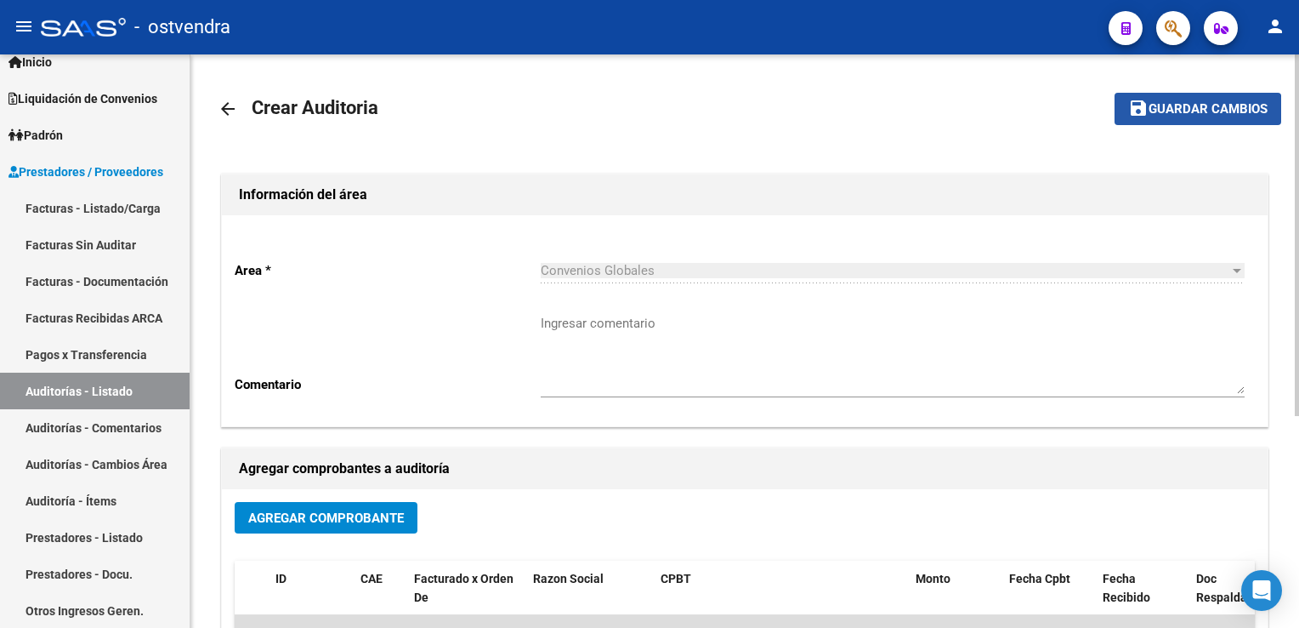
click at [1195, 114] on span "Guardar cambios" at bounding box center [1208, 109] width 119 height 15
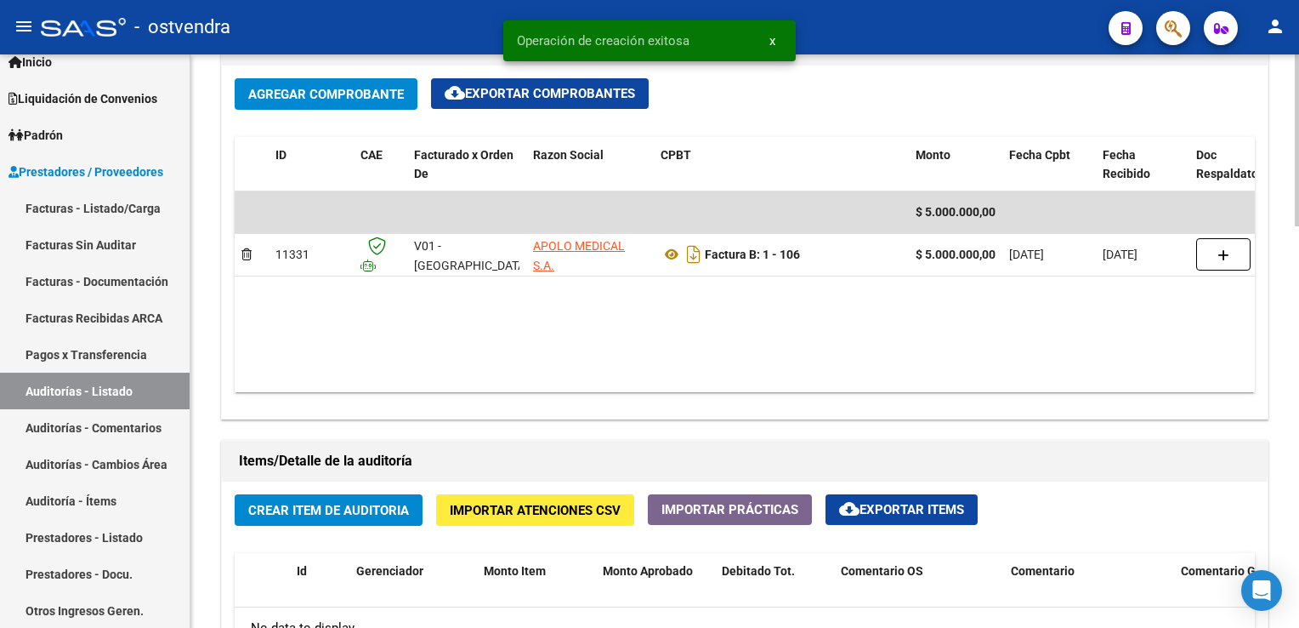
scroll to position [850, 0]
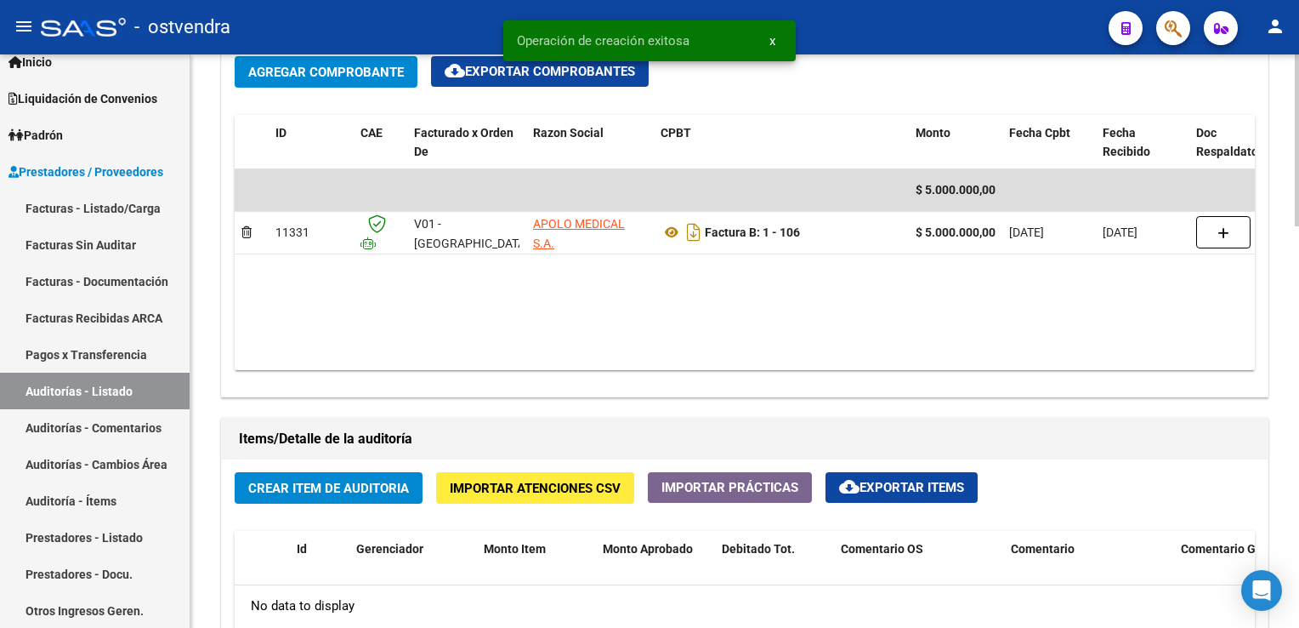
click at [322, 491] on span "Crear Item de Auditoria" at bounding box center [328, 487] width 161 height 15
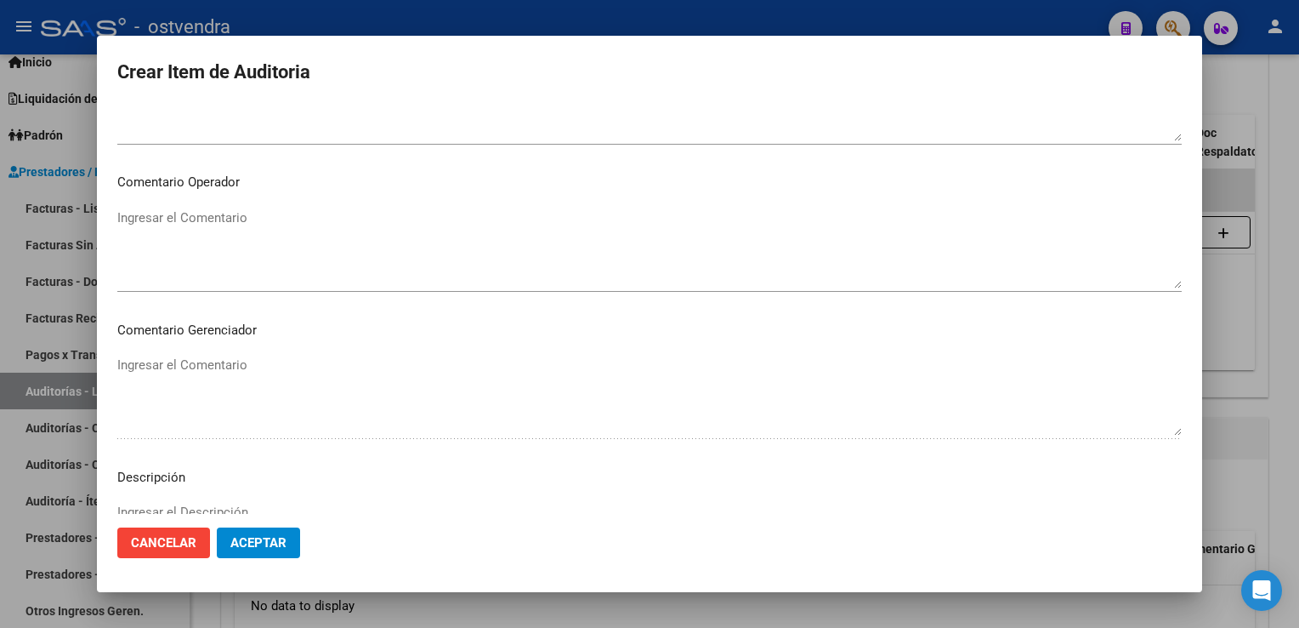
scroll to position [961, 0]
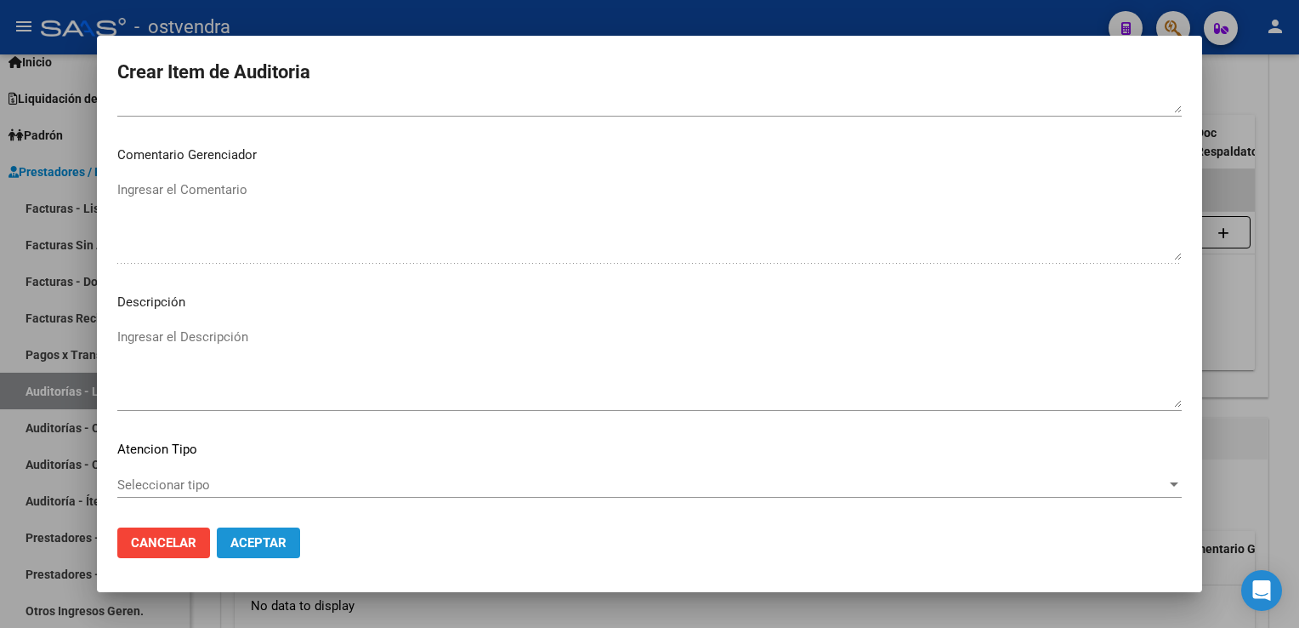
click at [285, 542] on span "Aceptar" at bounding box center [258, 542] width 56 height 15
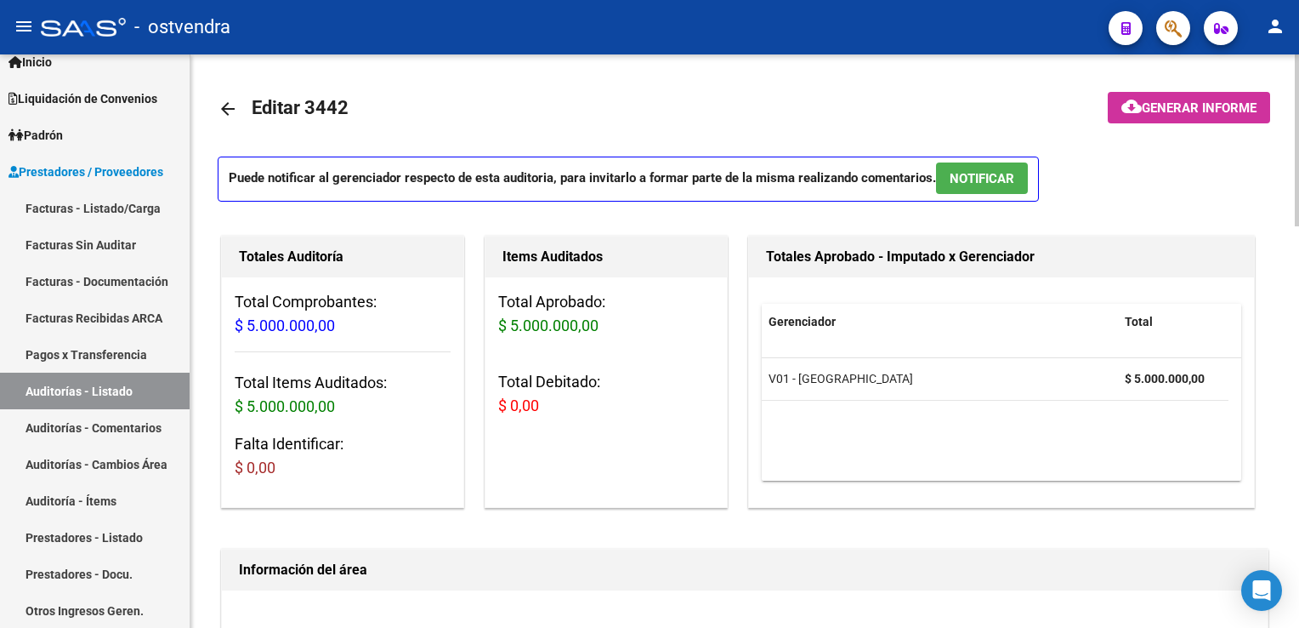
scroll to position [0, 0]
click at [976, 190] on button "NOTIFICAR" at bounding box center [982, 177] width 92 height 31
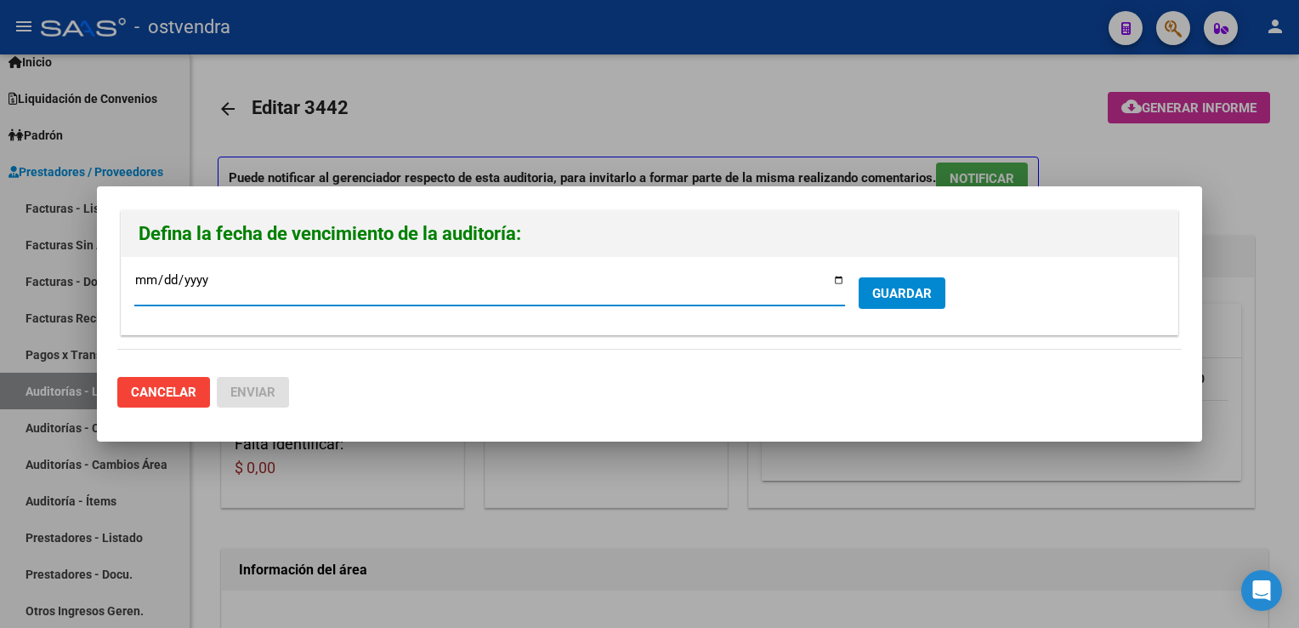
drag, startPoint x: 755, startPoint y: 79, endPoint x: 785, endPoint y: 73, distance: 30.3
click at [755, 79] on div at bounding box center [649, 314] width 1299 height 628
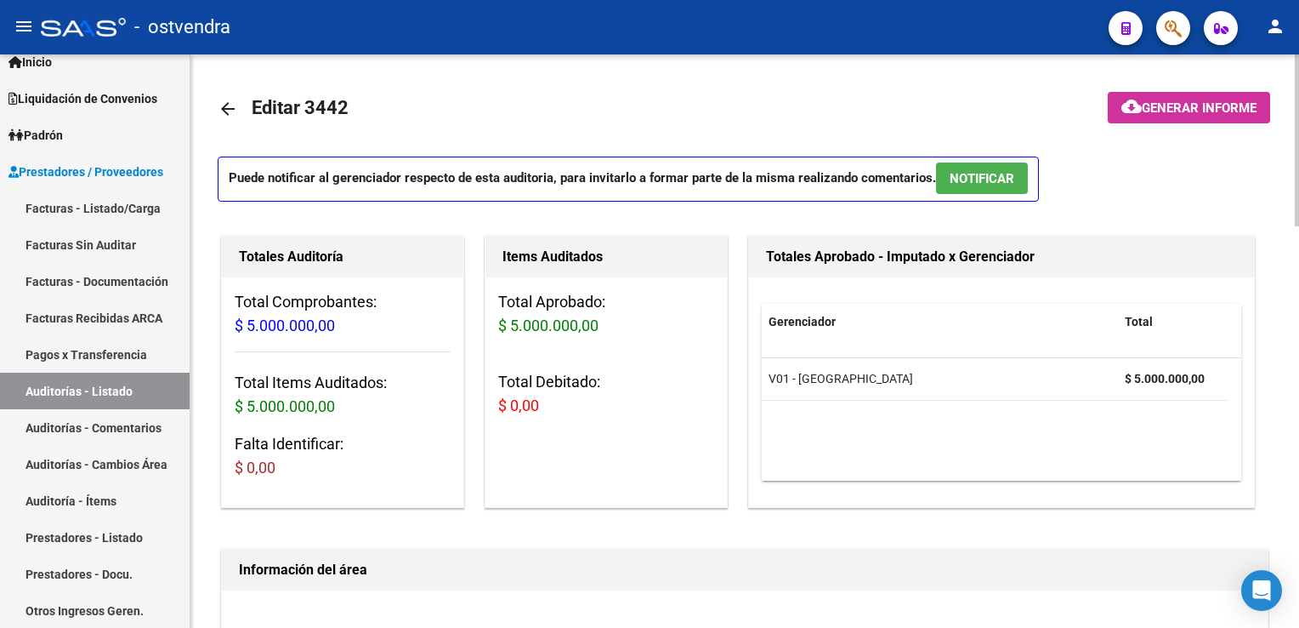
click at [230, 111] on mat-icon "arrow_back" at bounding box center [228, 109] width 20 height 20
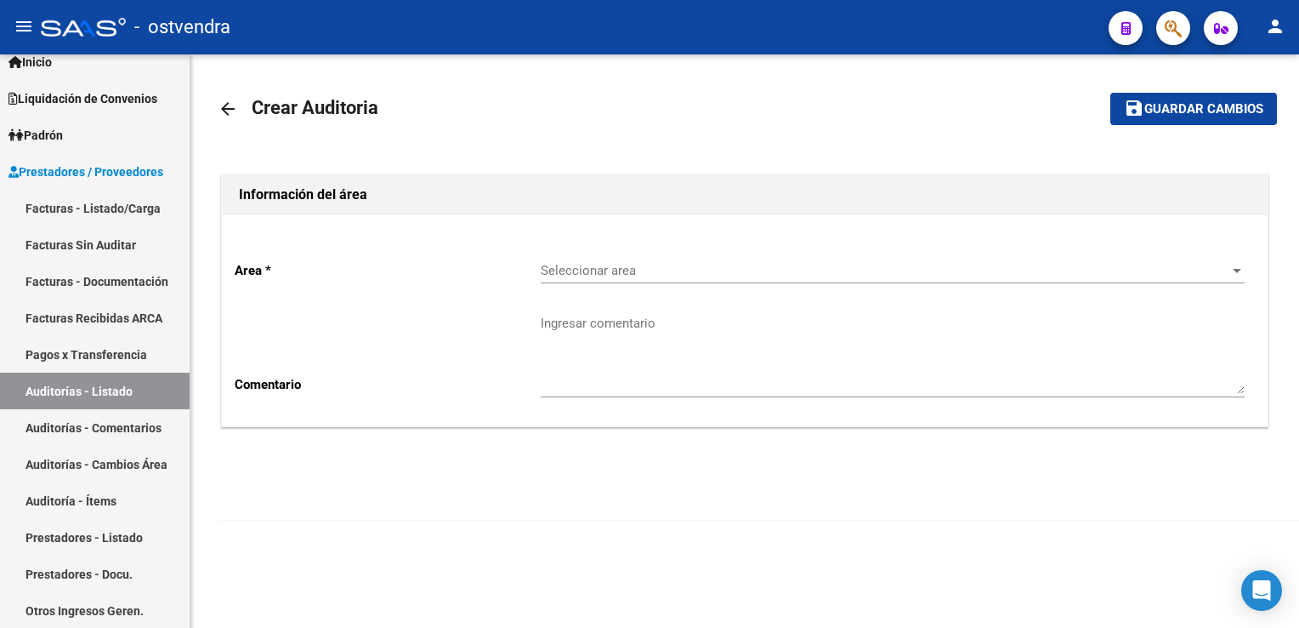
click at [225, 106] on mat-icon "arrow_back" at bounding box center [228, 109] width 20 height 20
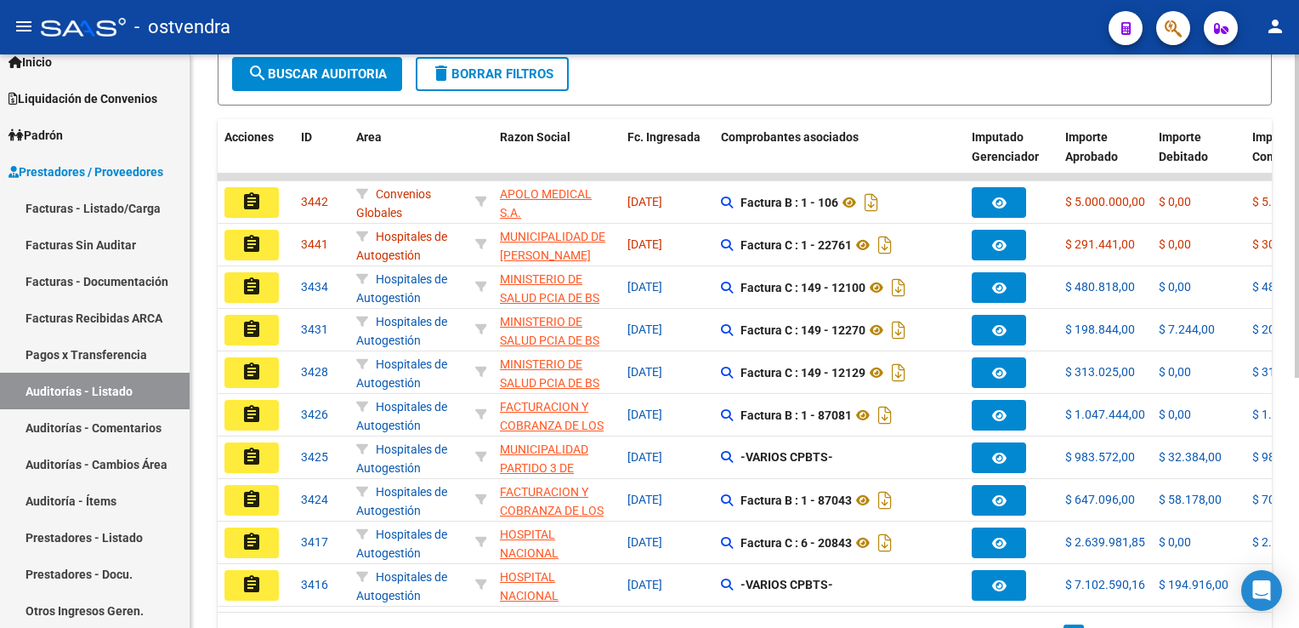
scroll to position [187, 0]
